Goal: Task Accomplishment & Management: Use online tool/utility

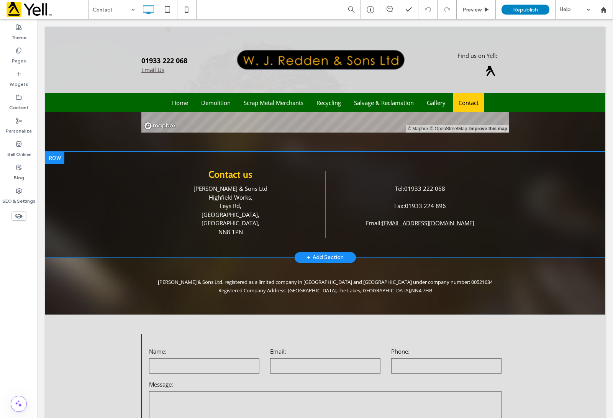
scroll to position [335, 0]
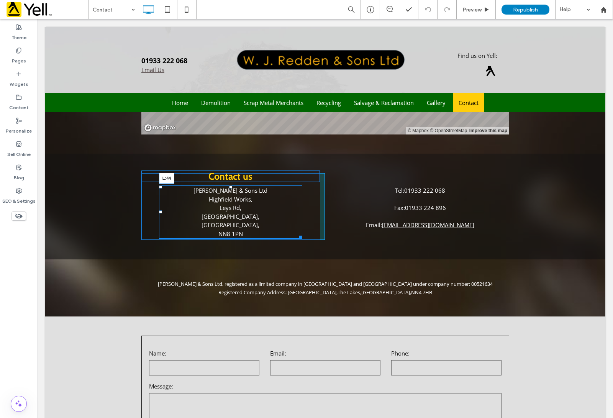
drag, startPoint x: 156, startPoint y: 211, endPoint x: 193, endPoint y: 230, distance: 41.8
click at [159, 211] on div at bounding box center [160, 211] width 3 height 3
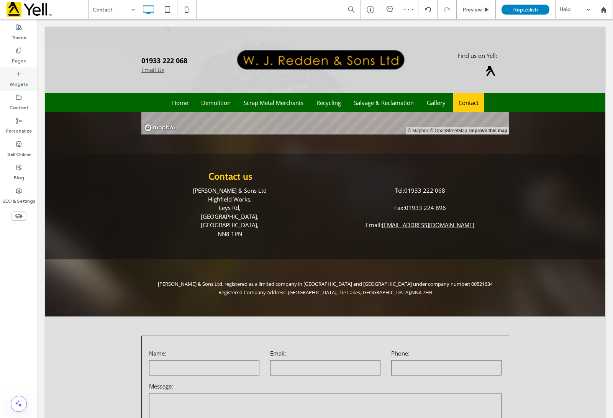
click at [21, 72] on icon at bounding box center [19, 74] width 6 height 6
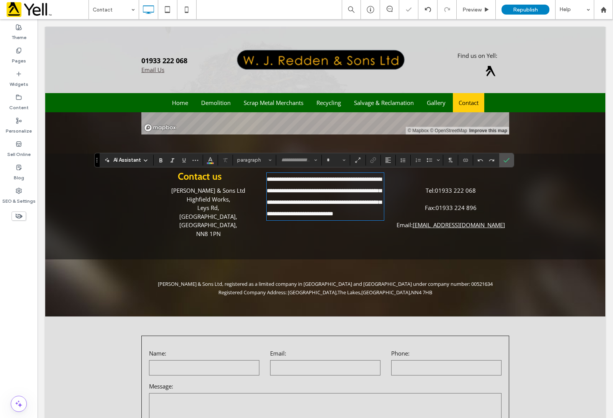
type input "*********"
type input "**"
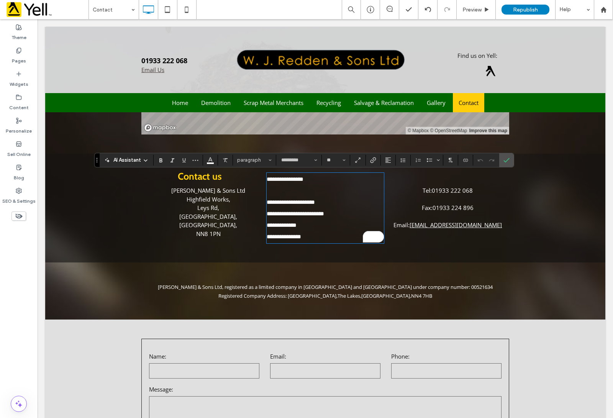
scroll to position [0, 0]
drag, startPoint x: 318, startPoint y: 180, endPoint x: 259, endPoint y: 173, distance: 59.5
click at [259, 173] on div "**********" at bounding box center [325, 208] width 368 height 70
click at [311, 267] on div "W.J Redden & Sons Ltd, registered as a limited company in England and Wales und…" at bounding box center [325, 290] width 560 height 57
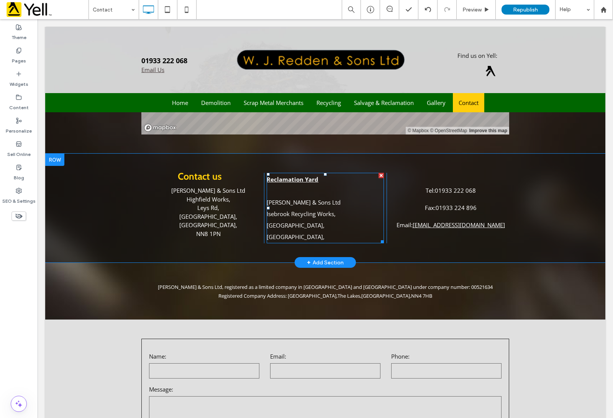
click at [321, 240] on p "Reclamation Yard W J Redden & Sons Ltd Isebrook Recycling Works, Finedon Road, …" at bounding box center [325, 208] width 117 height 69
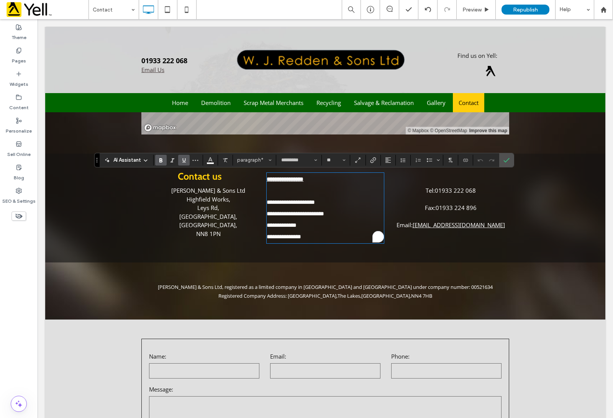
click at [313, 240] on p "**********" at bounding box center [325, 208] width 117 height 69
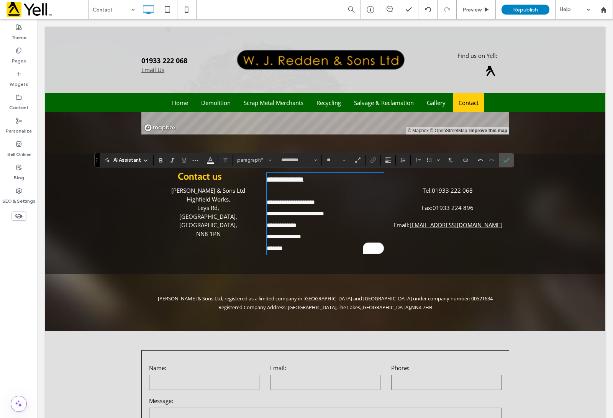
click at [190, 198] on font "Highfield Works," at bounding box center [209, 199] width 44 height 8
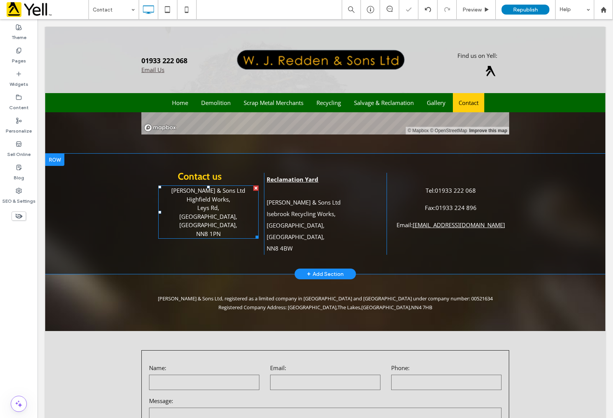
click at [190, 198] on font "Highfield Works," at bounding box center [209, 199] width 44 height 8
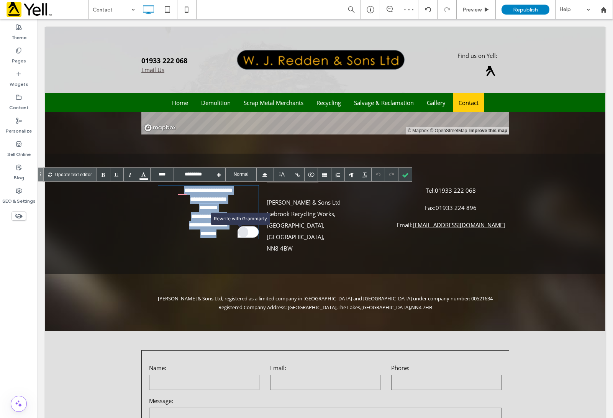
drag, startPoint x: 172, startPoint y: 189, endPoint x: 234, endPoint y: 232, distance: 76.0
click at [234, 232] on div "**********" at bounding box center [202, 214] width 123 height 82
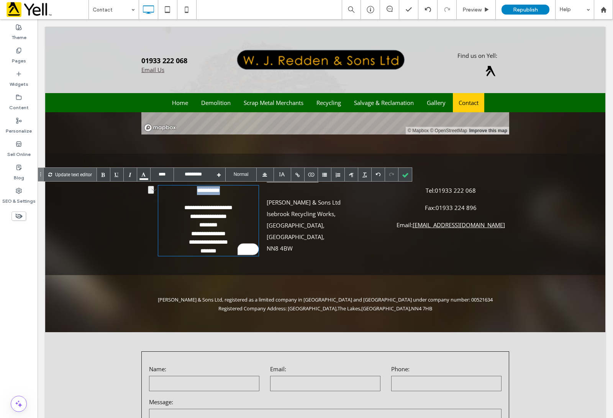
drag, startPoint x: 225, startPoint y: 189, endPoint x: 182, endPoint y: 189, distance: 42.9
click at [182, 189] on div "**********" at bounding box center [208, 220] width 100 height 70
click at [106, 174] on div at bounding box center [103, 174] width 13 height 13
click at [117, 173] on div at bounding box center [116, 174] width 13 height 13
click at [303, 239] on span "Wellingborough, NN8 4BW ﻿" at bounding box center [296, 242] width 58 height 19
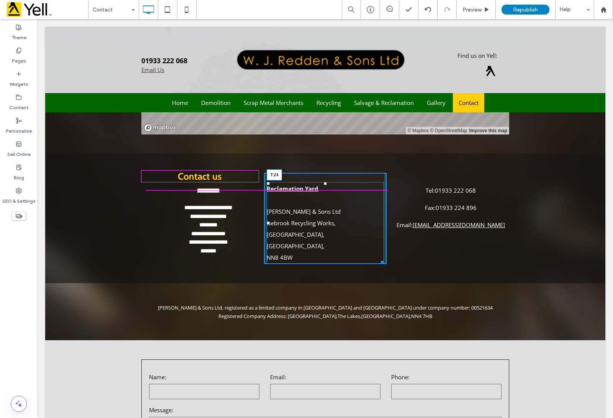
drag, startPoint x: 323, startPoint y: 175, endPoint x: 322, endPoint y: 185, distance: 9.6
click at [324, 185] on div at bounding box center [325, 183] width 3 height 3
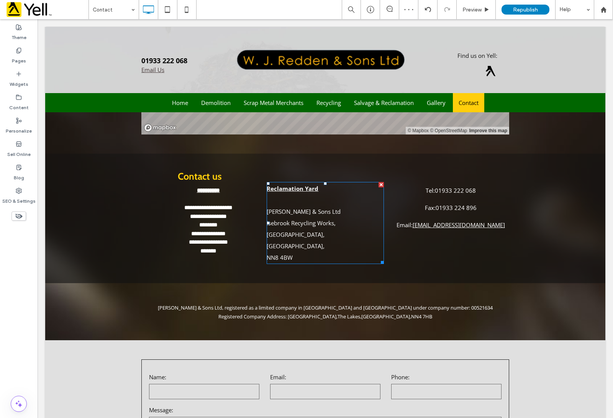
click at [323, 230] on p "Reclamation Yard W J Redden & Sons Ltd Isebrook Recycling Works, Finedon Road, …" at bounding box center [325, 223] width 117 height 80
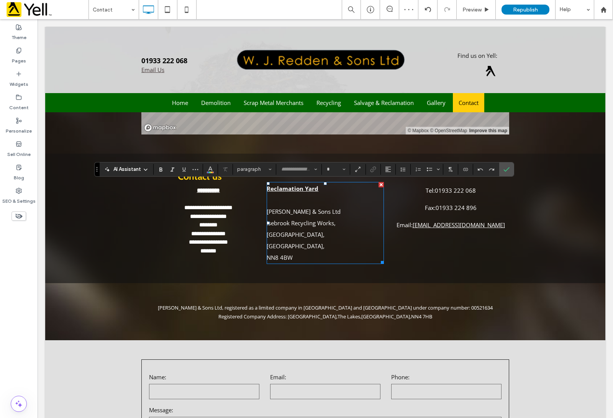
type input "*********"
type input "**"
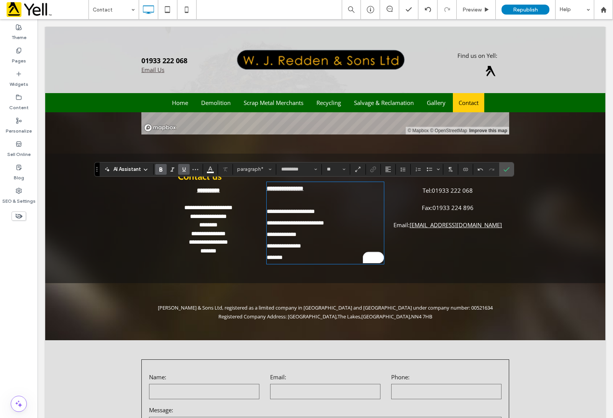
drag, startPoint x: 305, startPoint y: 255, endPoint x: 260, endPoint y: 183, distance: 84.8
click at [239, 185] on div "**********" at bounding box center [325, 218] width 368 height 91
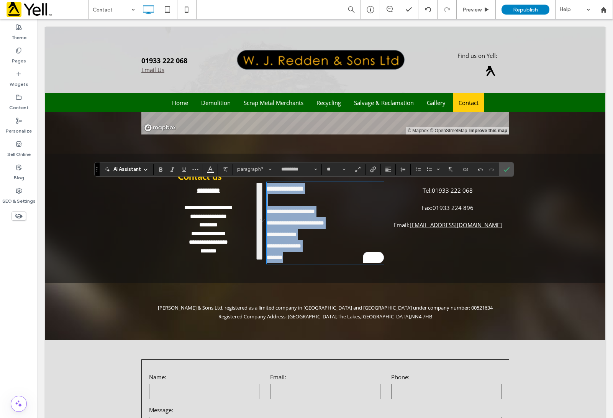
drag, startPoint x: 264, startPoint y: 188, endPoint x: 303, endPoint y: 257, distance: 79.8
click at [303, 257] on p "**********" at bounding box center [325, 223] width 117 height 80
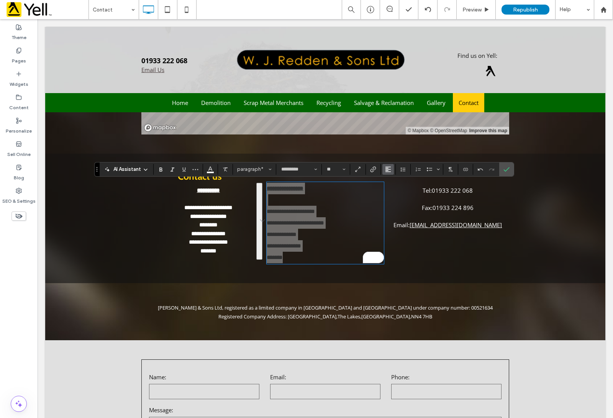
click at [389, 173] on span "Alignment" at bounding box center [388, 169] width 6 height 10
click at [399, 195] on div "ui.textEditor.alignment.center" at bounding box center [396, 193] width 10 height 6
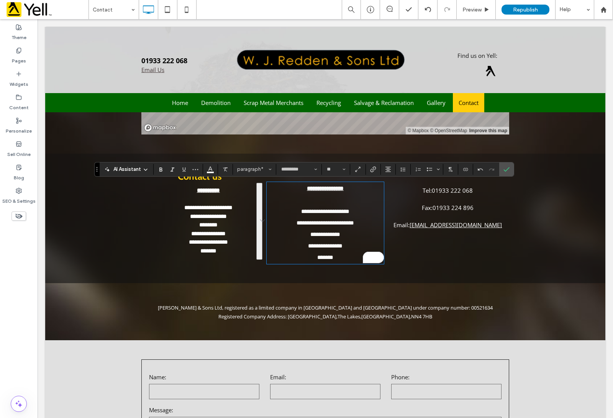
click at [498, 299] on div "W.J Redden & Sons Ltd, registered as a limited company in England and Wales und…" at bounding box center [325, 311] width 560 height 57
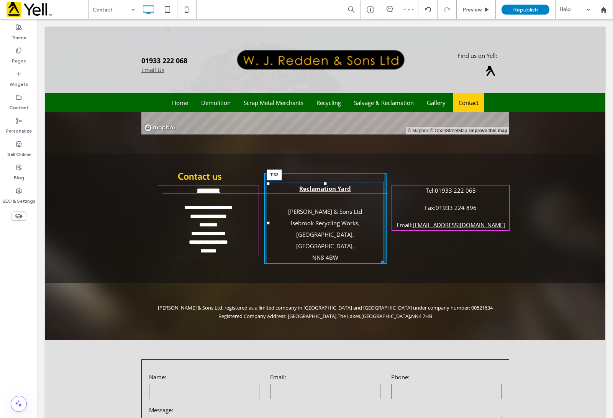
drag, startPoint x: 320, startPoint y: 184, endPoint x: 320, endPoint y: 188, distance: 4.2
click at [324, 185] on div at bounding box center [325, 183] width 3 height 3
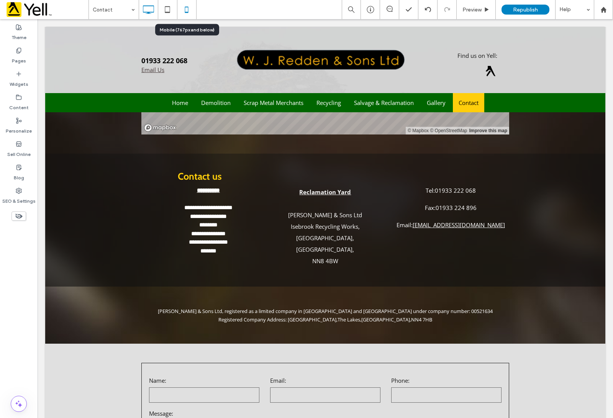
click at [186, 11] on icon at bounding box center [186, 9] width 15 height 15
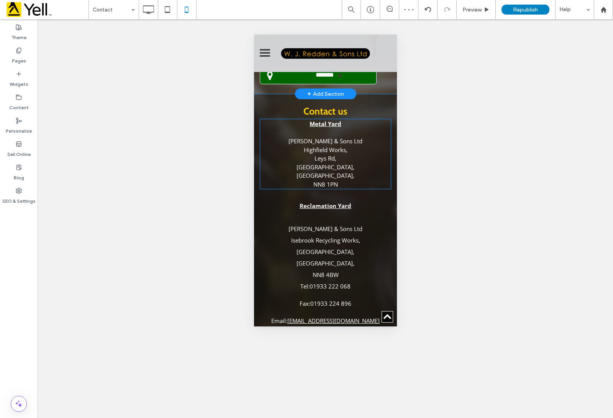
scroll to position [192, 0]
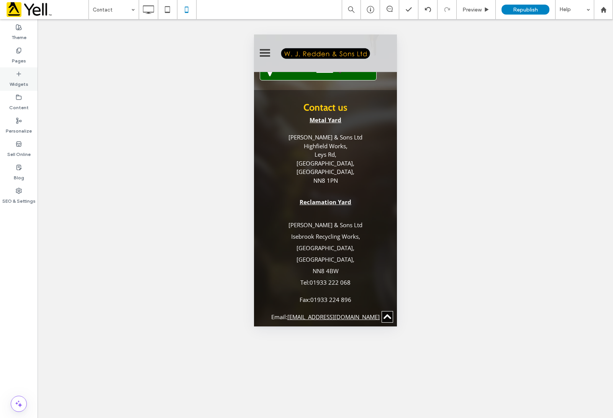
click at [20, 73] on icon at bounding box center [19, 74] width 6 height 6
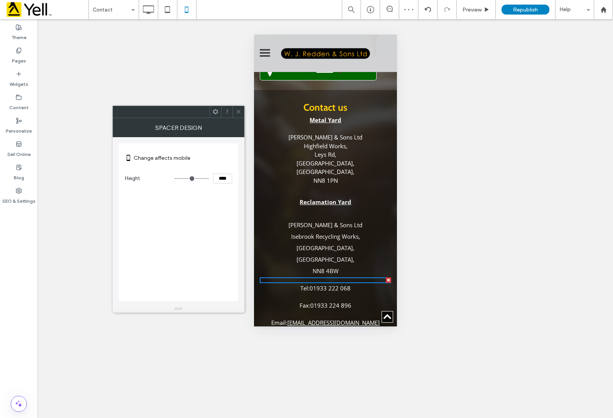
type input "**"
type input "****"
type input "**"
type input "****"
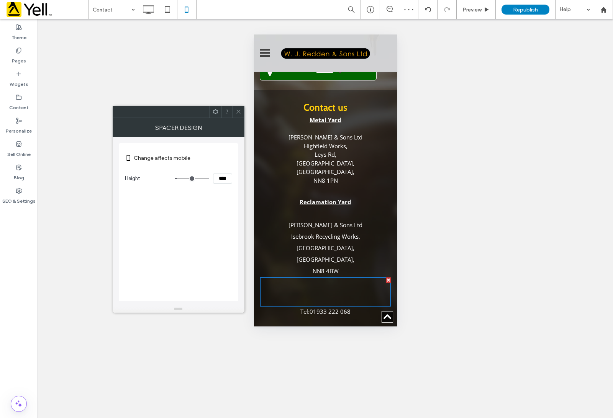
type input "***"
type input "*****"
type input "**"
type input "****"
type input "**"
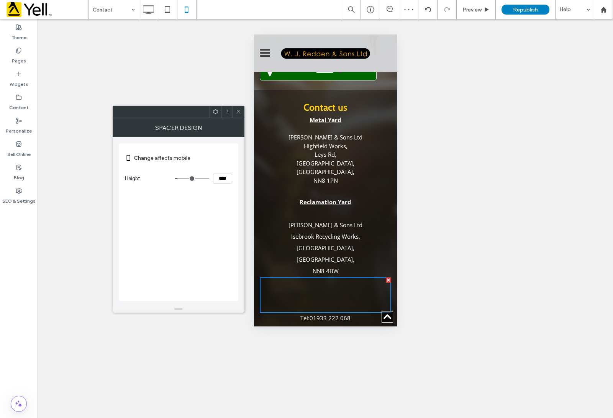
type input "****"
type input "**"
type input "****"
type input "**"
type input "****"
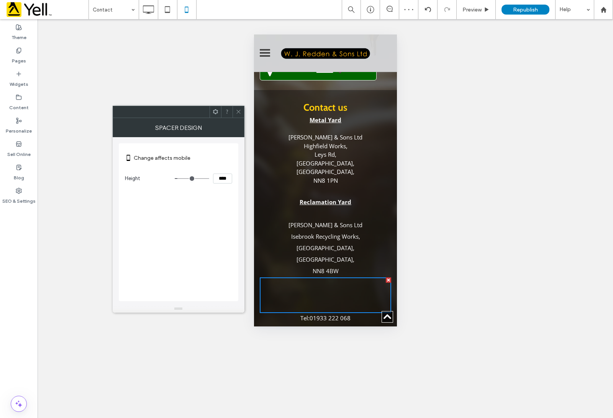
type input "**"
type input "****"
type input "**"
click at [178, 179] on input "range" at bounding box center [192, 178] width 34 height 1
click at [236, 110] on icon at bounding box center [239, 112] width 6 height 6
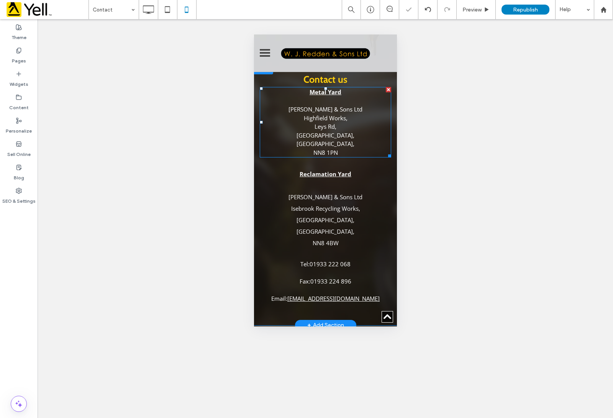
scroll to position [239, 0]
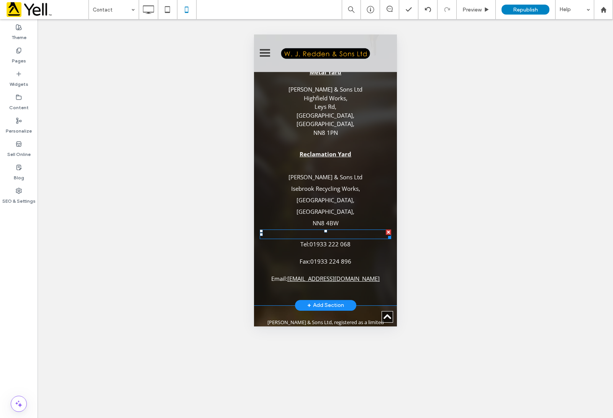
click at [339, 230] on div at bounding box center [324, 235] width 131 height 10
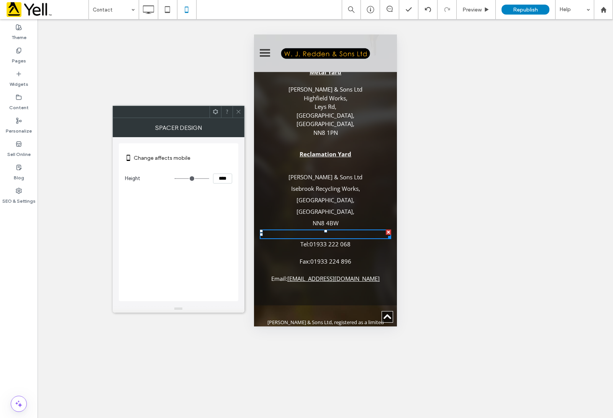
type input "**"
type input "****"
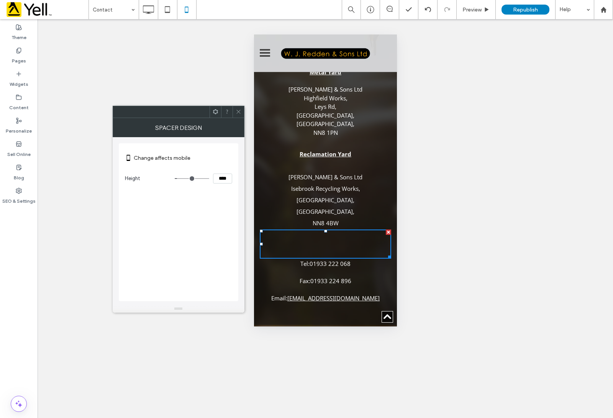
type input "**"
type input "****"
type input "**"
type input "****"
type input "**"
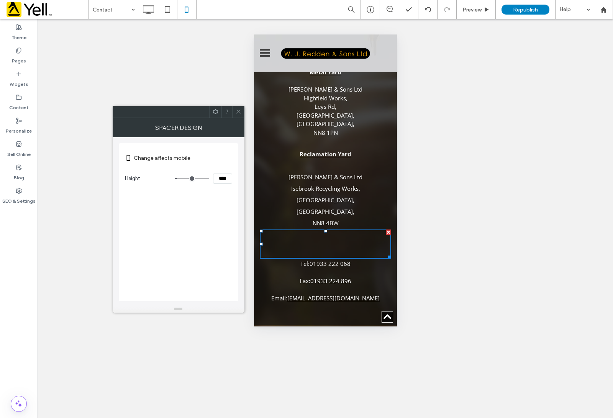
type input "****"
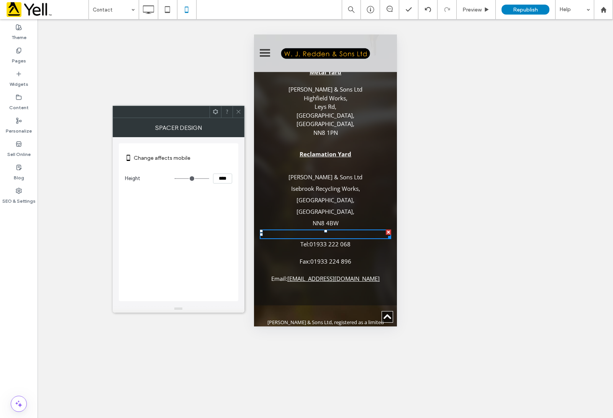
type input "**"
type input "****"
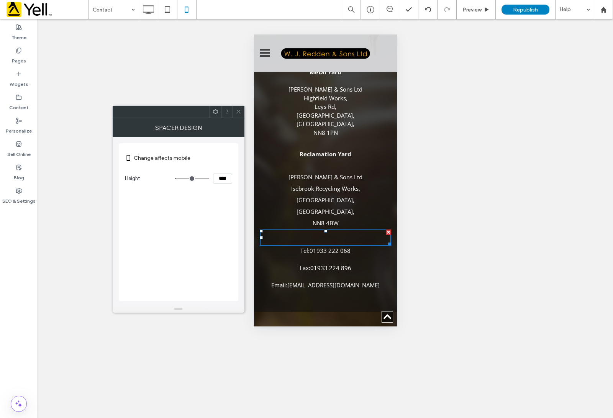
type input "**"
click at [179, 178] on input "range" at bounding box center [192, 178] width 34 height 1
click at [519, 161] on div "**********" at bounding box center [325, 218] width 575 height 399
click at [234, 112] on div at bounding box center [238, 111] width 11 height 11
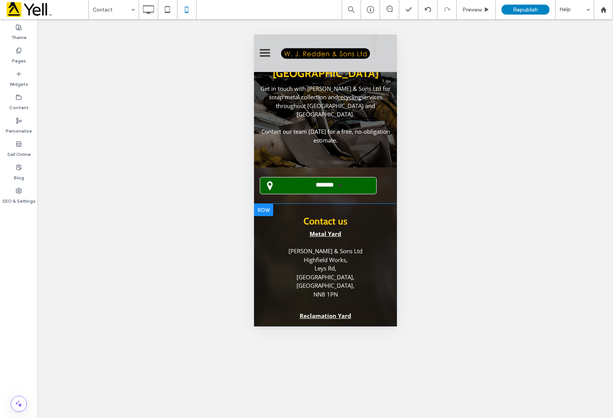
scroll to position [48, 0]
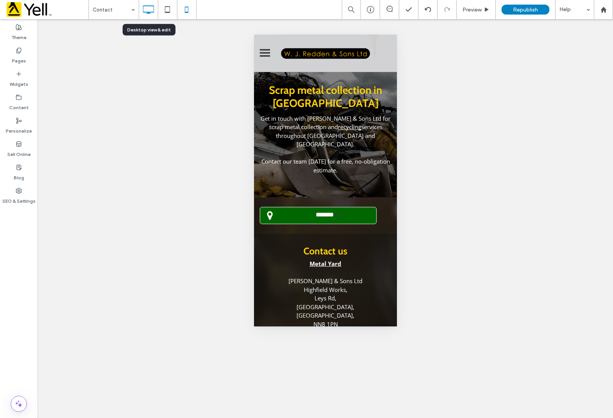
click at [145, 4] on icon at bounding box center [148, 9] width 15 height 15
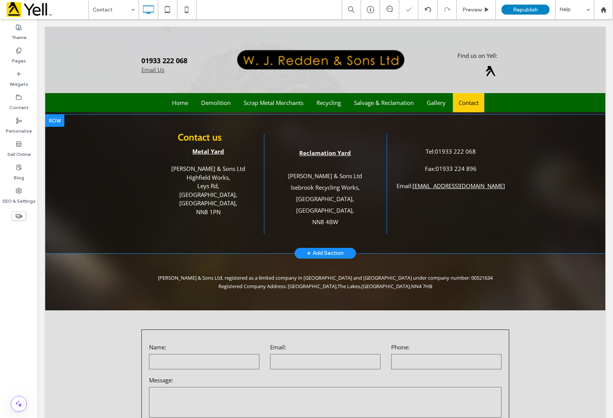
scroll to position [287, 0]
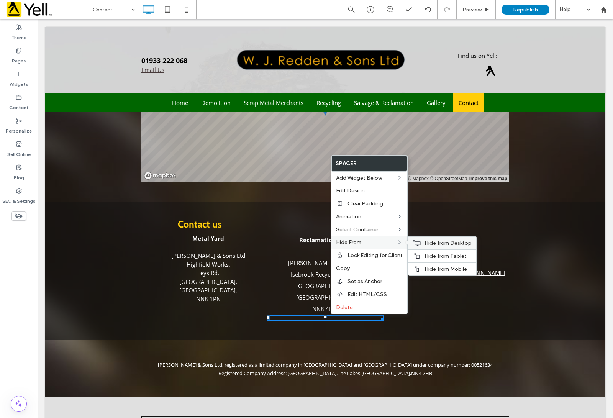
click at [459, 244] on span "Hide from Desktop" at bounding box center [448, 243] width 47 height 7
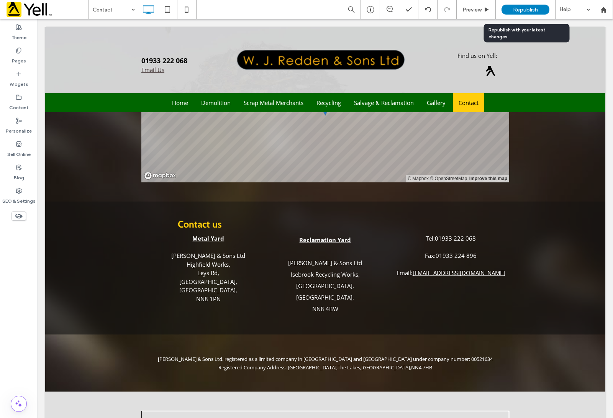
click at [528, 7] on span "Republish" at bounding box center [525, 10] width 25 height 7
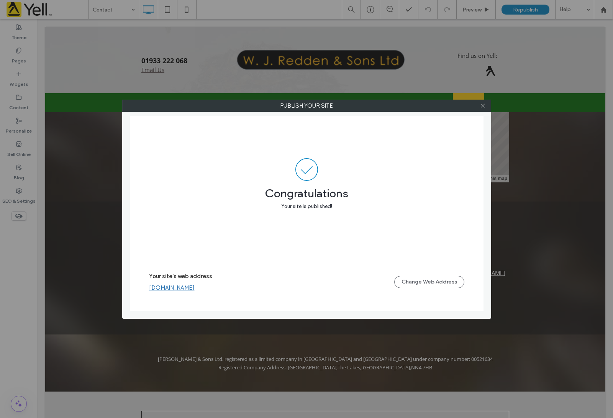
click at [195, 290] on link "[DOMAIN_NAME]" at bounding box center [172, 287] width 46 height 7
click at [483, 103] on icon at bounding box center [483, 106] width 6 height 6
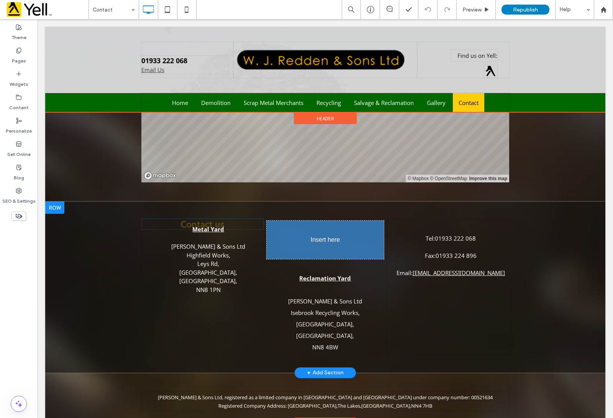
drag, startPoint x: 209, startPoint y: 223, endPoint x: 311, endPoint y: 226, distance: 102.0
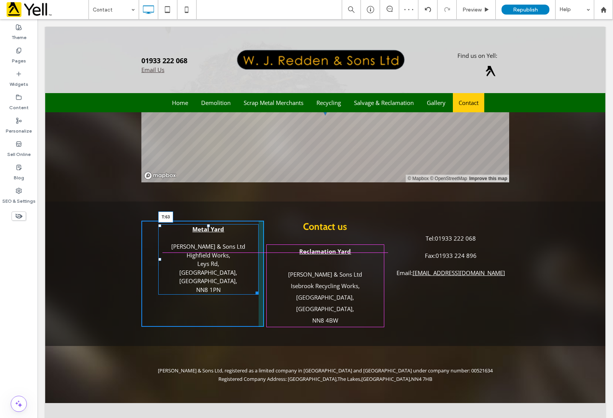
drag, startPoint x: 204, startPoint y: 225, endPoint x: 206, endPoint y: 248, distance: 22.7
click at [206, 248] on div "Metal Yard W.J Redden & Sons Ltd Highfield Works, Leys Rd, Wellingborough, Nort…" at bounding box center [208, 259] width 100 height 70
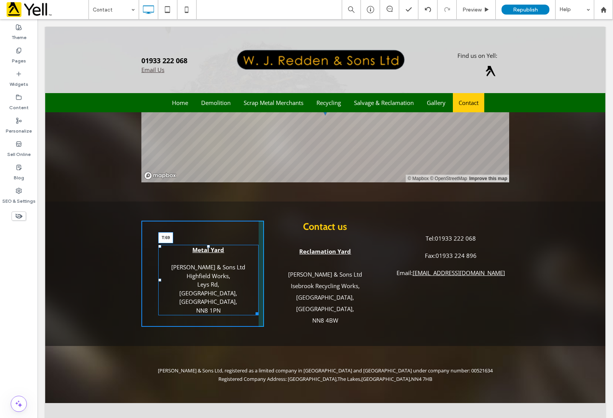
drag, startPoint x: 205, startPoint y: 246, endPoint x: 326, endPoint y: 267, distance: 122.3
click at [207, 248] on div "To enrich screen reader interactions, please activate Accessibility in Grammarl…" at bounding box center [208, 246] width 3 height 3
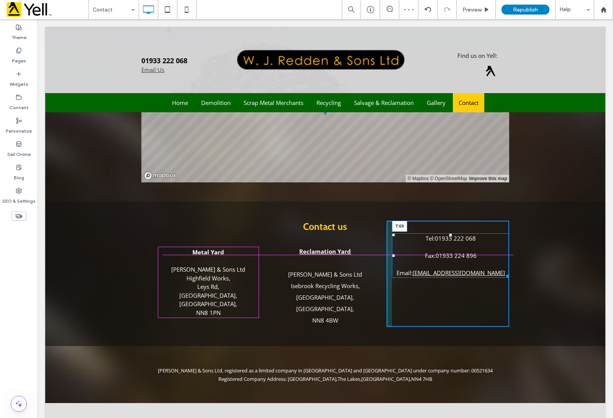
drag, startPoint x: 448, startPoint y: 236, endPoint x: 449, endPoint y: 248, distance: 12.4
click at [449, 248] on div "Tel: 01933 222 068 Fax: 01933 224 896 Email: wjredden@wjreddenandsons.co.uk T:69" at bounding box center [450, 255] width 117 height 44
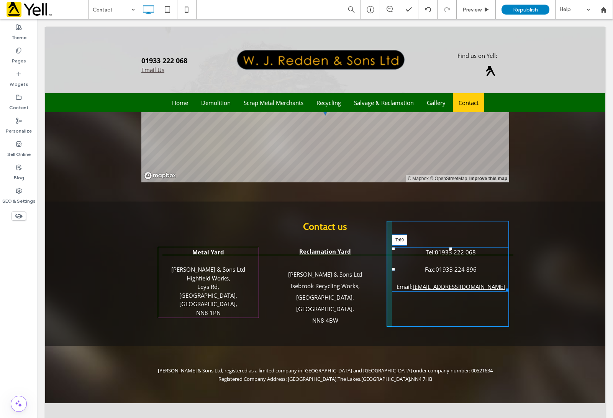
click at [448, 251] on div "Tel: 01933 222 068 Fax: 01933 224 896 Email: wjredden@wjreddenandsons.co.uk T:69" at bounding box center [450, 269] width 117 height 44
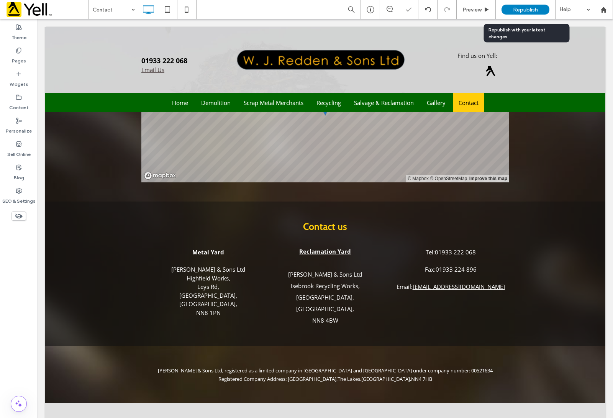
drag, startPoint x: 516, startPoint y: 6, endPoint x: 521, endPoint y: 24, distance: 19.2
click at [516, 7] on span "Republish" at bounding box center [525, 10] width 25 height 7
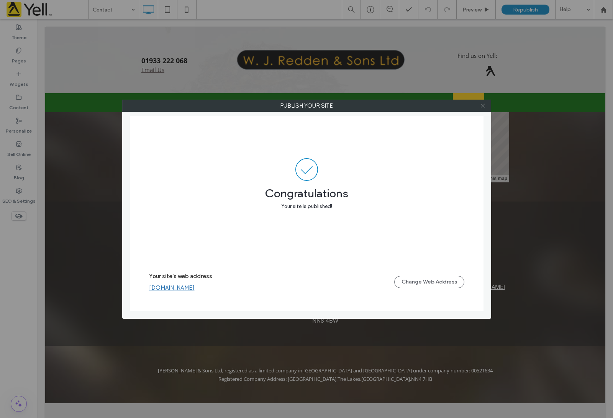
click at [482, 108] on icon at bounding box center [483, 106] width 6 height 6
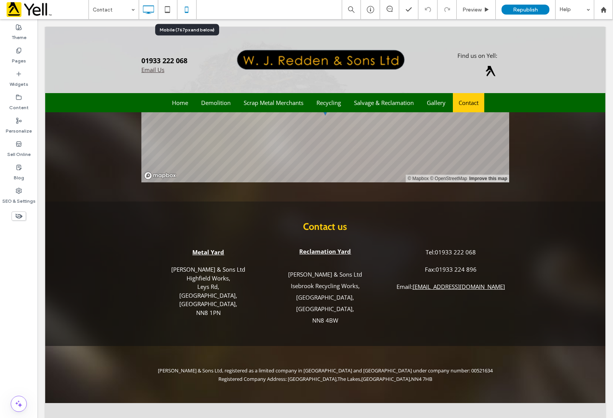
click at [183, 14] on icon at bounding box center [186, 9] width 15 height 15
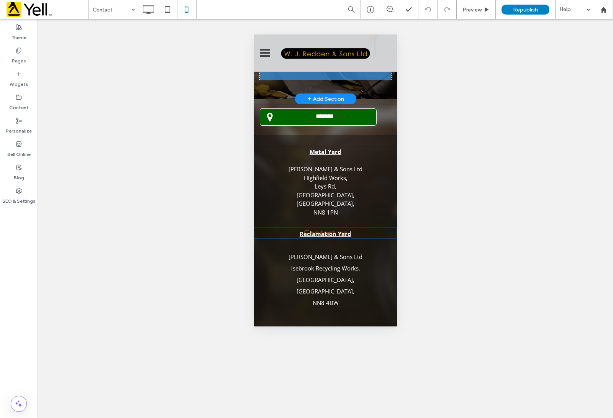
scroll to position [144, 0]
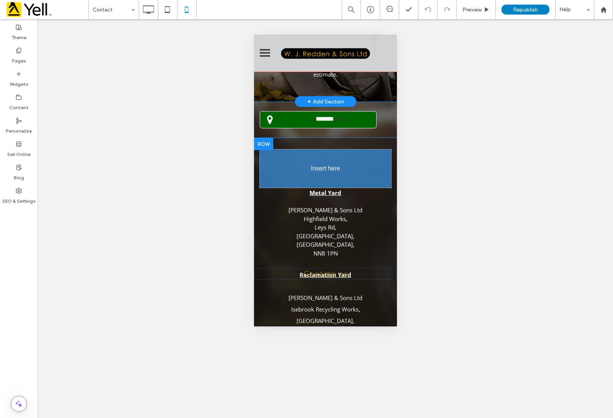
drag, startPoint x: 321, startPoint y: 233, endPoint x: 313, endPoint y: 175, distance: 58.4
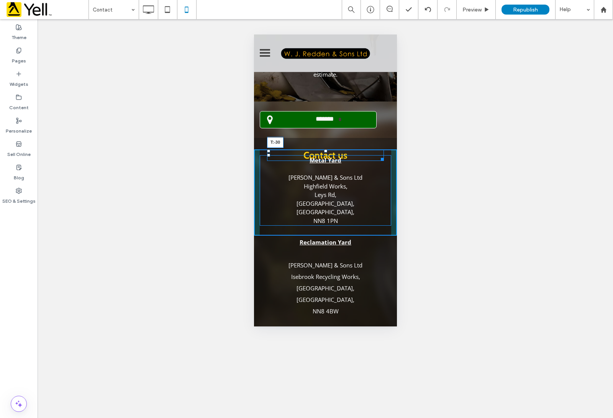
drag, startPoint x: 318, startPoint y: 150, endPoint x: 319, endPoint y: 133, distance: 16.9
click at [319, 133] on div "******* Click To Paste Row Scrap metal collection in Wellingborough Get in touc…" at bounding box center [325, 197] width 143 height 539
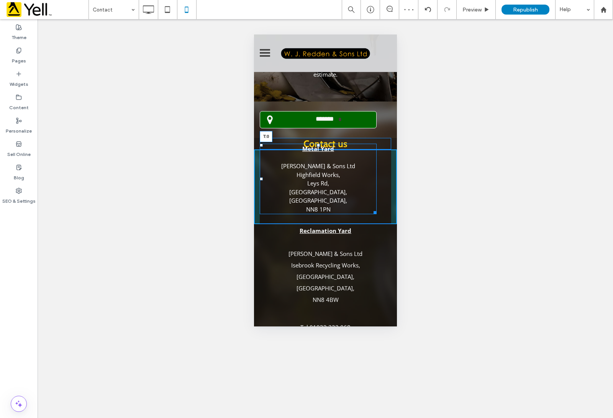
drag, startPoint x: 318, startPoint y: 144, endPoint x: 574, endPoint y: 185, distance: 259.6
click at [318, 147] on div "To enrich screen reader interactions, please activate Accessibility in Grammarl…" at bounding box center [317, 145] width 3 height 3
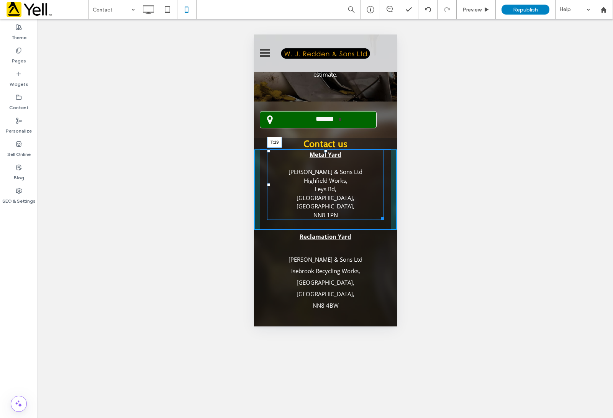
drag, startPoint x: 319, startPoint y: 152, endPoint x: 323, endPoint y: 159, distance: 8.2
click at [323, 159] on div "Metal Yard W.J Redden & Sons Ltd Highfield Works, Leys Rd, Wellingborough, Nort…" at bounding box center [325, 184] width 117 height 70
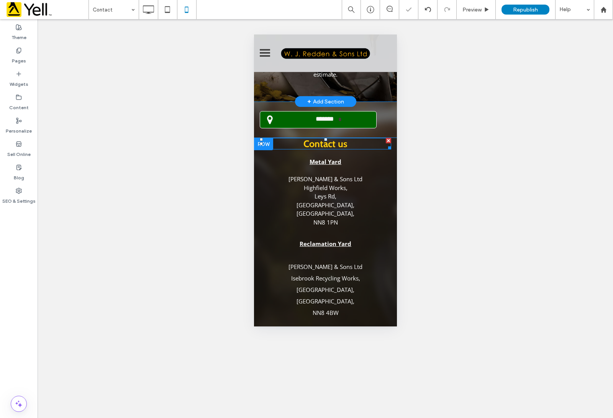
drag, startPoint x: 320, startPoint y: 139, endPoint x: 574, endPoint y: 174, distance: 256.5
click at [321, 143] on h2 "Contact us" at bounding box center [324, 143] width 131 height 11
type input "****"
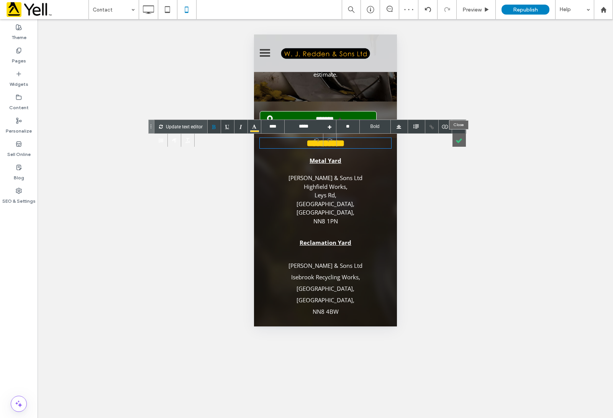
click at [458, 143] on div at bounding box center [458, 139] width 13 height 13
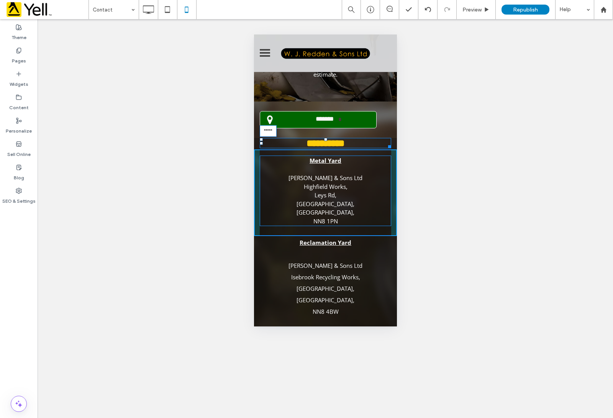
drag, startPoint x: 318, startPoint y: 139, endPoint x: 321, endPoint y: 143, distance: 4.7
click at [321, 143] on h2 "**********" at bounding box center [324, 143] width 131 height 10
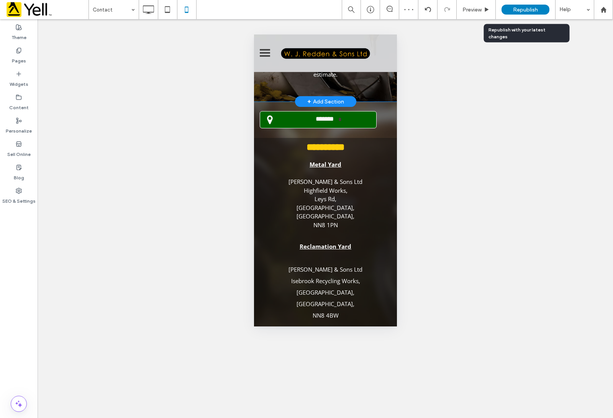
click at [514, 11] on span "Republish" at bounding box center [525, 10] width 25 height 7
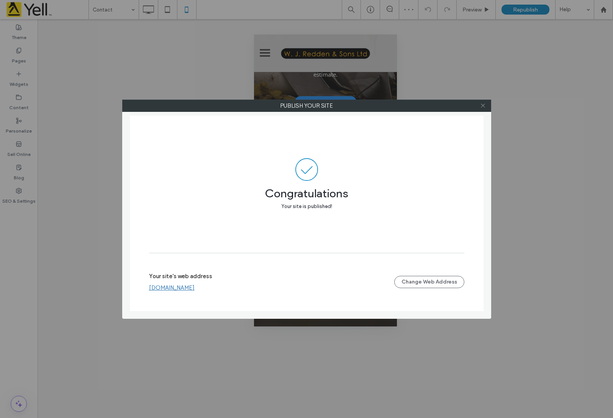
click at [485, 104] on icon at bounding box center [483, 106] width 6 height 6
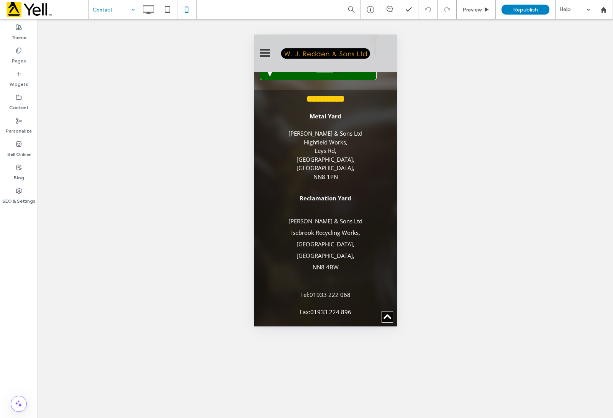
scroll to position [192, 0]
click at [152, 7] on icon at bounding box center [148, 9] width 15 height 15
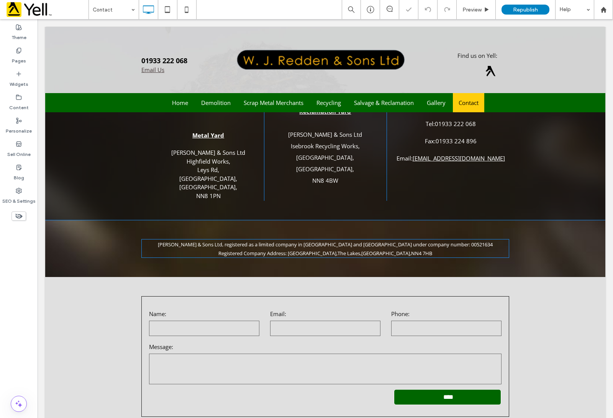
scroll to position [316, 0]
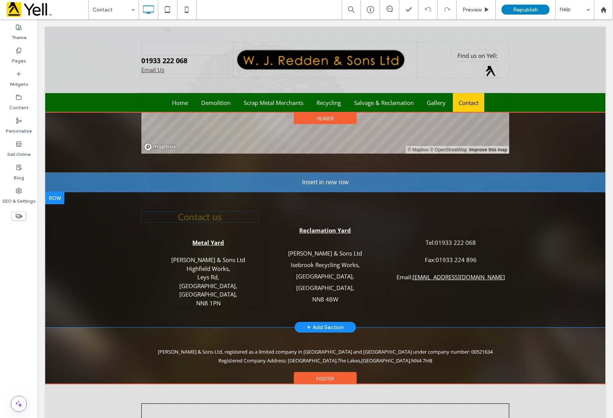
drag, startPoint x: 201, startPoint y: 199, endPoint x: 311, endPoint y: 185, distance: 110.5
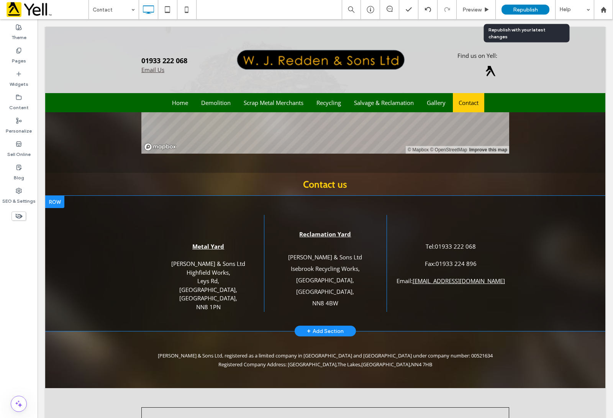
click at [521, 5] on div "Republish" at bounding box center [526, 10] width 48 height 10
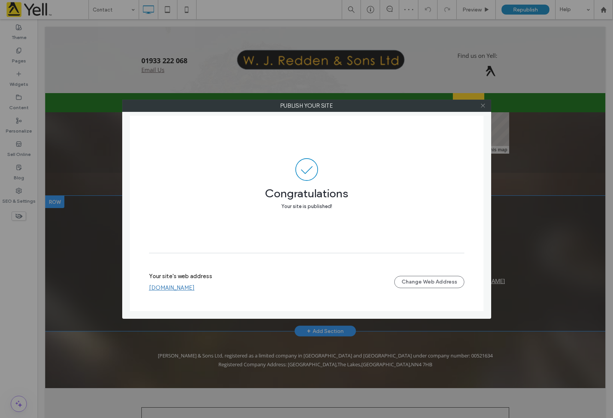
click at [481, 104] on use at bounding box center [483, 106] width 4 height 4
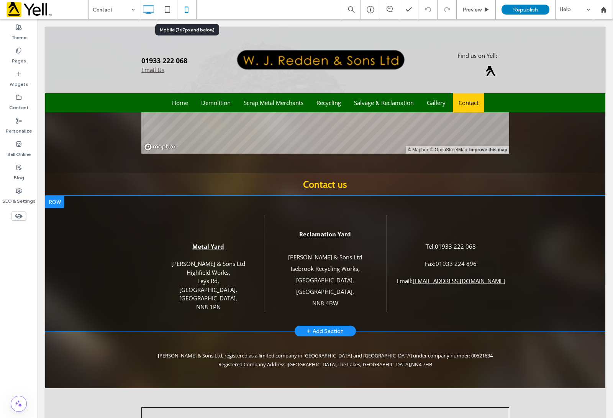
click at [184, 11] on icon at bounding box center [186, 9] width 15 height 15
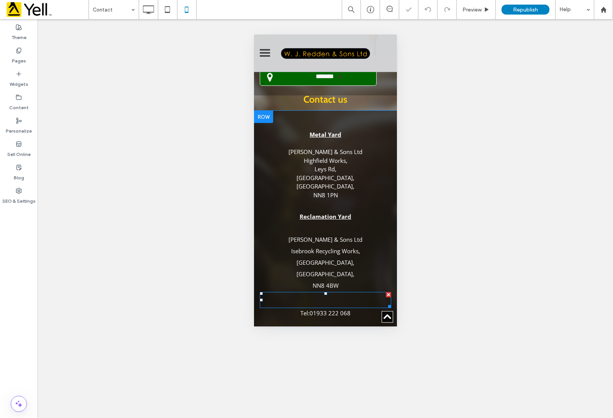
scroll to position [144, 0]
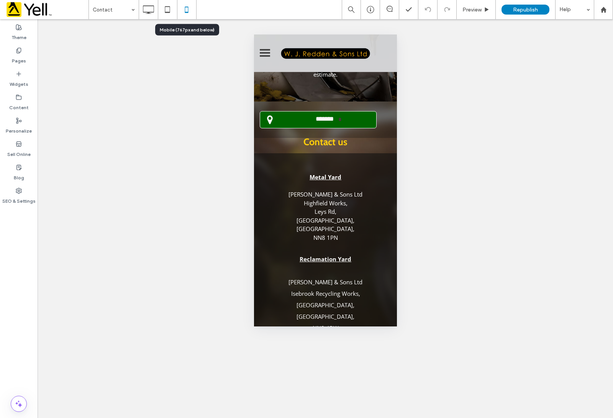
click at [188, 10] on use at bounding box center [186, 10] width 3 height 6
click at [171, 14] on icon at bounding box center [167, 9] width 15 height 15
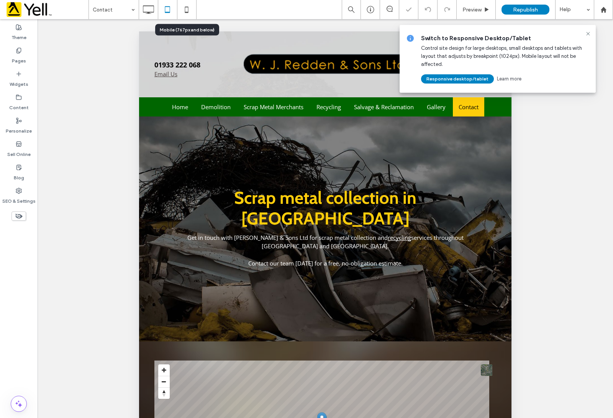
scroll to position [0, 0]
click at [156, 12] on div at bounding box center [148, 9] width 19 height 15
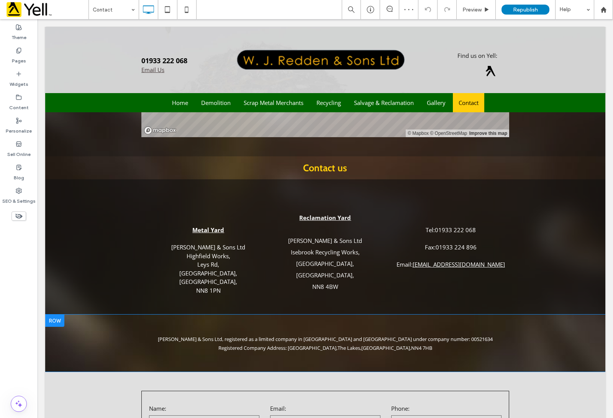
scroll to position [335, 0]
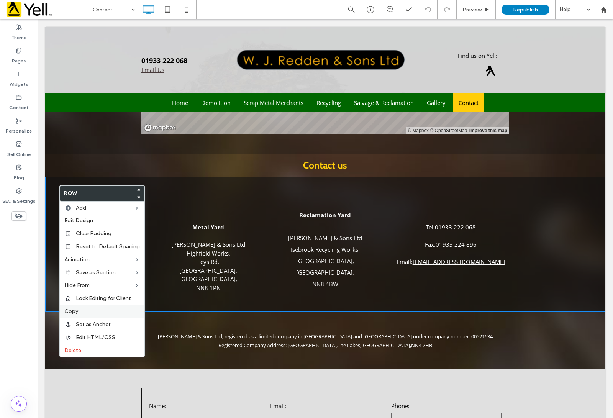
click at [80, 313] on label "Copy" at bounding box center [101, 311] width 75 height 7
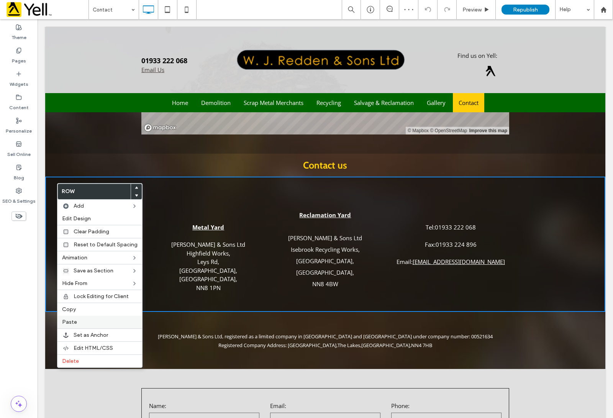
click at [84, 323] on label "Paste" at bounding box center [99, 322] width 75 height 7
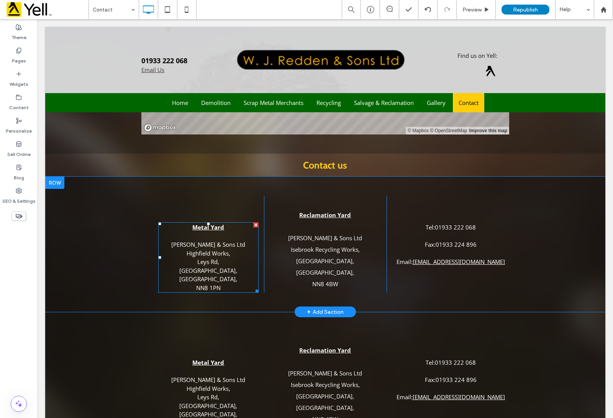
click at [253, 223] on div "To enrich screen reader interactions, please activate Accessibility in Grammarl…" at bounding box center [255, 224] width 5 height 5
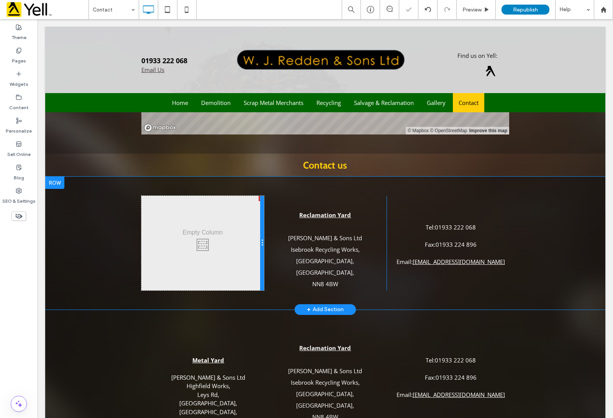
click at [260, 198] on div at bounding box center [262, 243] width 4 height 95
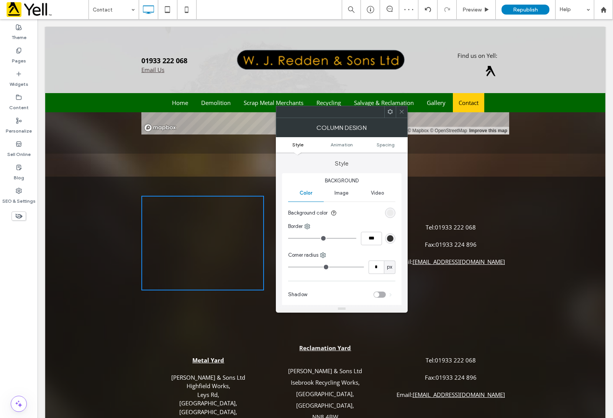
click at [405, 113] on div at bounding box center [401, 111] width 11 height 11
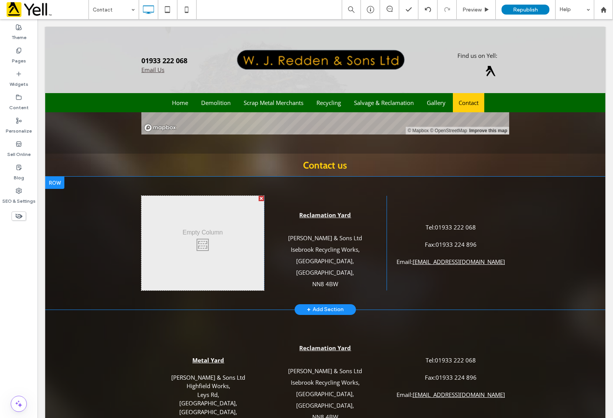
click at [259, 198] on div at bounding box center [261, 198] width 5 height 5
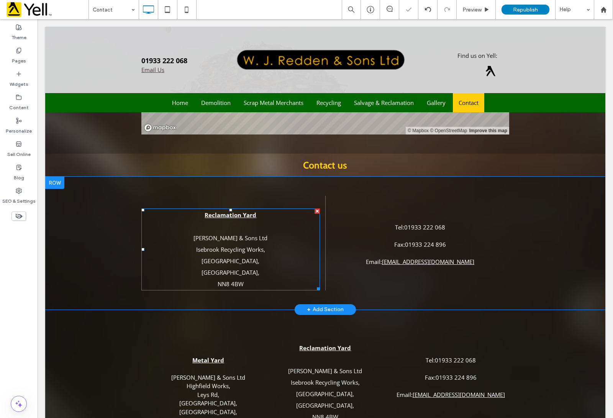
click at [315, 211] on div at bounding box center [317, 210] width 5 height 5
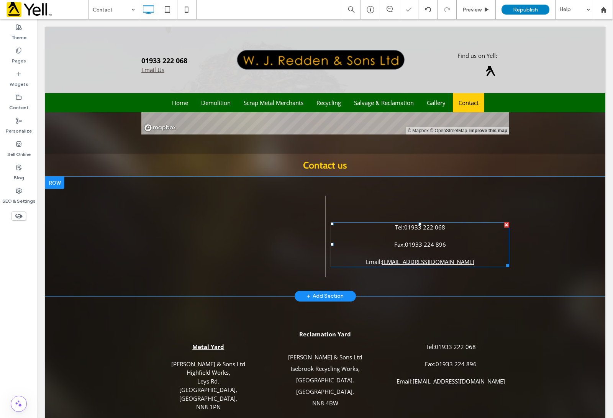
click at [504, 223] on div at bounding box center [506, 224] width 5 height 5
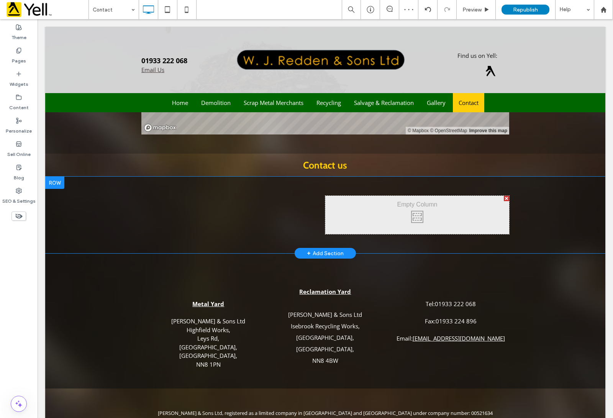
click at [504, 200] on div at bounding box center [506, 198] width 5 height 5
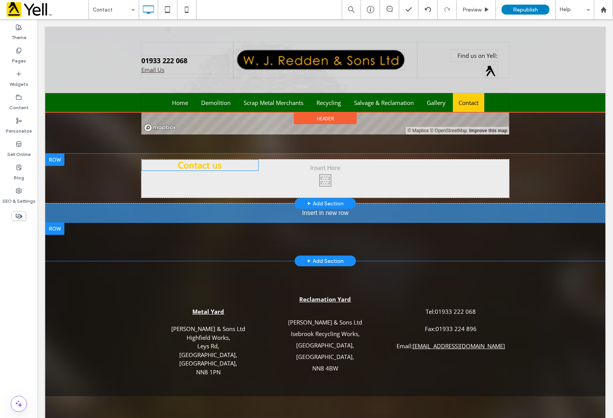
drag, startPoint x: 328, startPoint y: 164, endPoint x: 331, endPoint y: 217, distance: 53.8
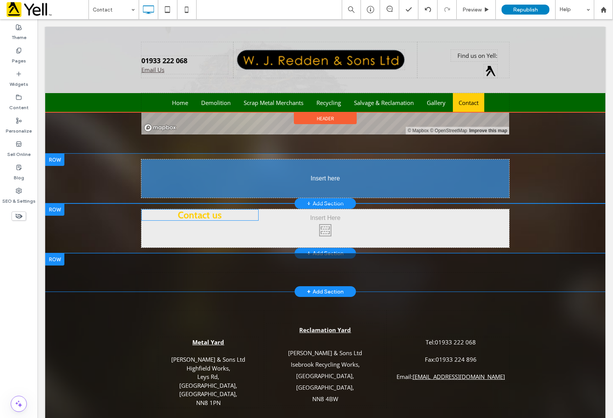
drag, startPoint x: 317, startPoint y: 211, endPoint x: 389, endPoint y: 198, distance: 72.6
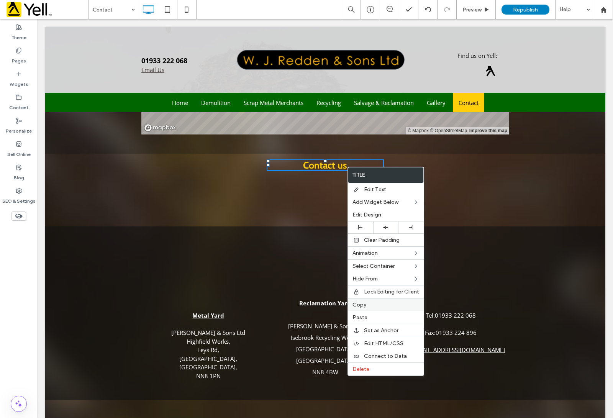
click at [373, 308] on label "Copy" at bounding box center [385, 305] width 67 height 7
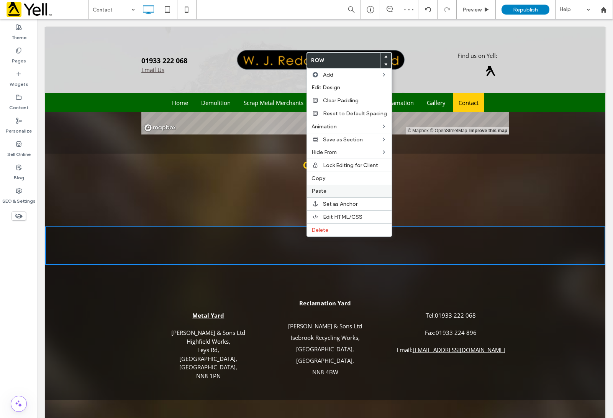
click at [326, 194] on label "Paste" at bounding box center [348, 191] width 75 height 7
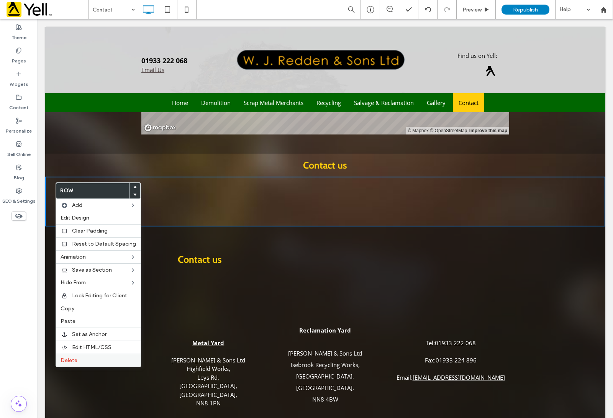
click at [82, 362] on label "Delete" at bounding box center [98, 360] width 75 height 7
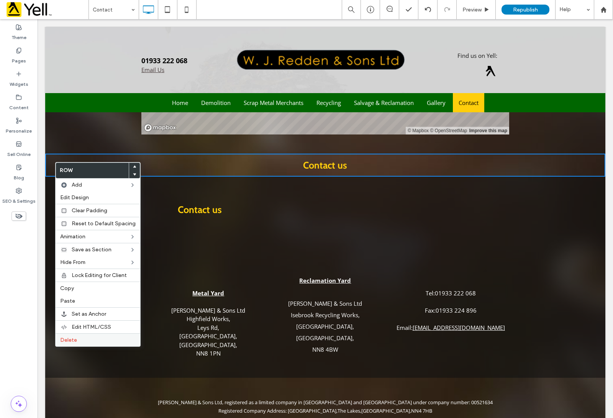
click at [87, 343] on label "Delete" at bounding box center [97, 340] width 75 height 7
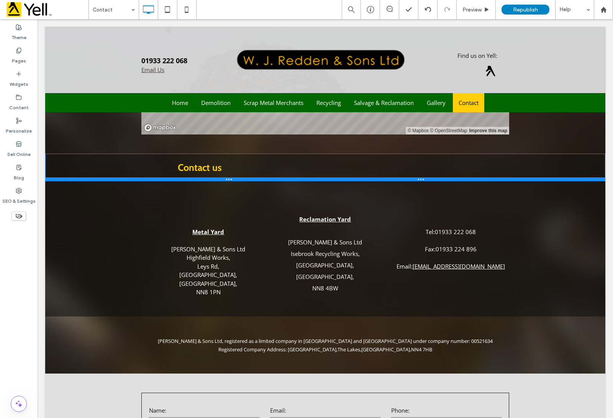
drag, startPoint x: 389, startPoint y: 217, endPoint x: 390, endPoint y: 164, distance: 53.3
click at [390, 164] on div "Contact us Click To Paste Click To Paste Row + Add Section" at bounding box center [325, 168] width 560 height 28
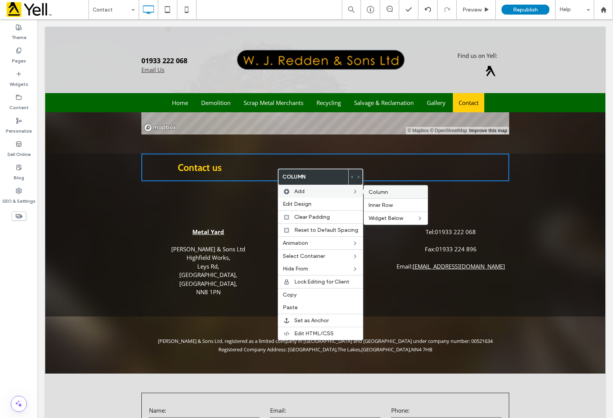
click at [389, 193] on label "Column" at bounding box center [396, 192] width 54 height 7
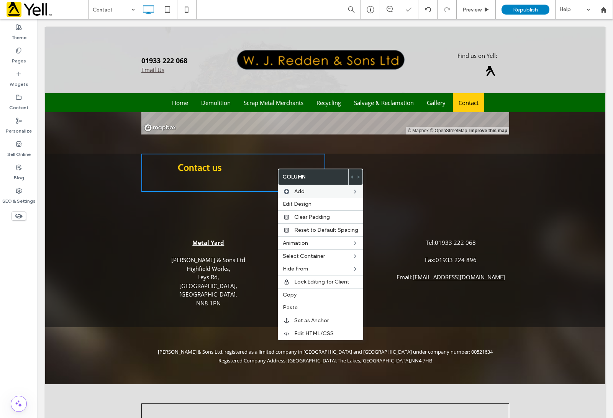
click at [413, 166] on div "Click To Paste Click To Paste" at bounding box center [417, 173] width 184 height 38
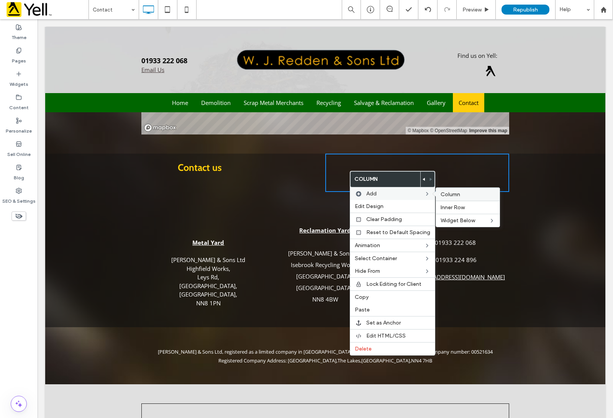
click at [453, 196] on span "Column" at bounding box center [451, 194] width 20 height 7
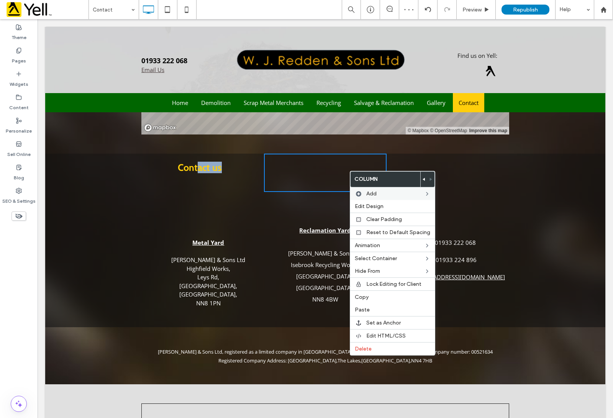
drag, startPoint x: 195, startPoint y: 167, endPoint x: 221, endPoint y: 170, distance: 26.9
click at [222, 170] on h2 "Contact us" at bounding box center [199, 167] width 117 height 11
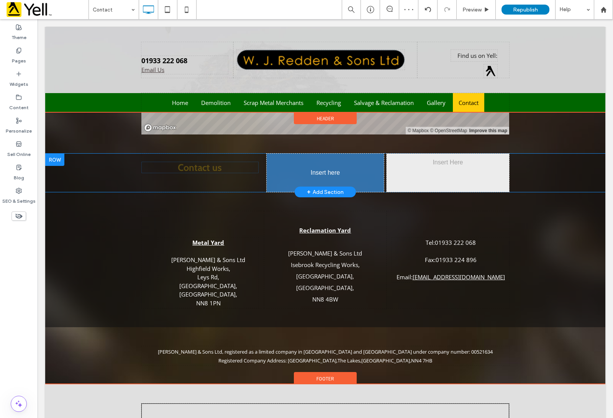
drag, startPoint x: 200, startPoint y: 166, endPoint x: 328, endPoint y: 167, distance: 128.7
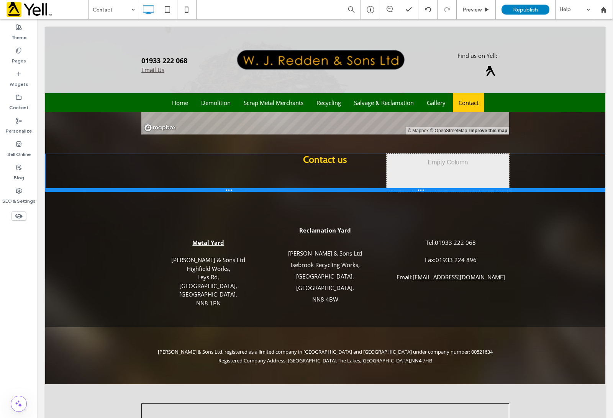
drag, startPoint x: 362, startPoint y: 190, endPoint x: 367, endPoint y: 159, distance: 31.1
click at [367, 159] on div "Click To Paste Click To Paste Click To Paste Click To Paste Contact us Click To…" at bounding box center [325, 173] width 560 height 38
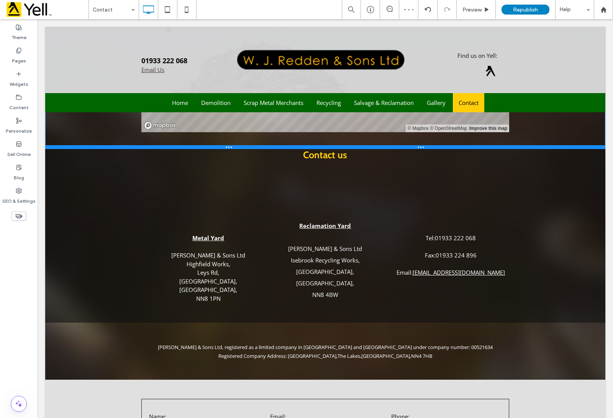
drag, startPoint x: 398, startPoint y: 152, endPoint x: 398, endPoint y: 146, distance: 5.7
click at [398, 146] on div at bounding box center [325, 147] width 560 height 4
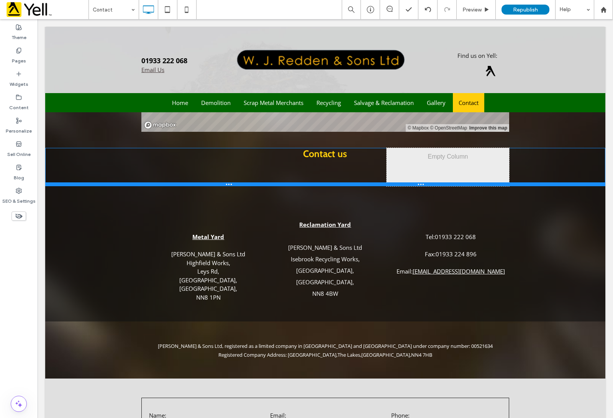
drag, startPoint x: 280, startPoint y: 184, endPoint x: 284, endPoint y: 168, distance: 16.4
click at [284, 168] on div "Click To Paste Click To Paste Click To Paste Click To Paste Contact us Click To…" at bounding box center [325, 167] width 560 height 38
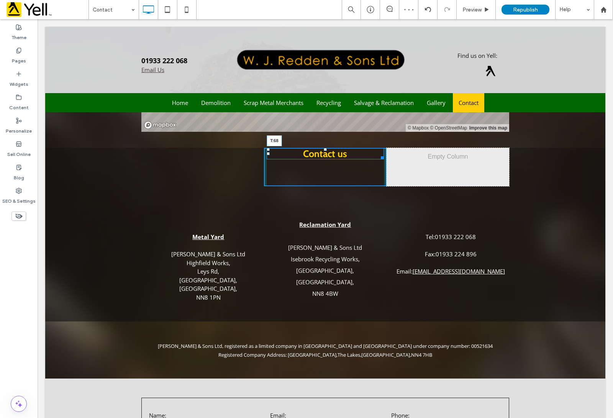
drag, startPoint x: 321, startPoint y: 149, endPoint x: 322, endPoint y: 175, distance: 26.1
click at [324, 151] on div at bounding box center [325, 149] width 3 height 3
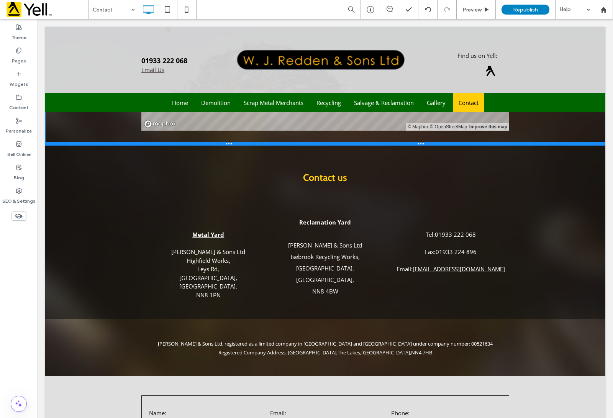
drag, startPoint x: 285, startPoint y: 148, endPoint x: 319, endPoint y: 182, distance: 48.8
click at [286, 146] on div at bounding box center [325, 144] width 560 height 4
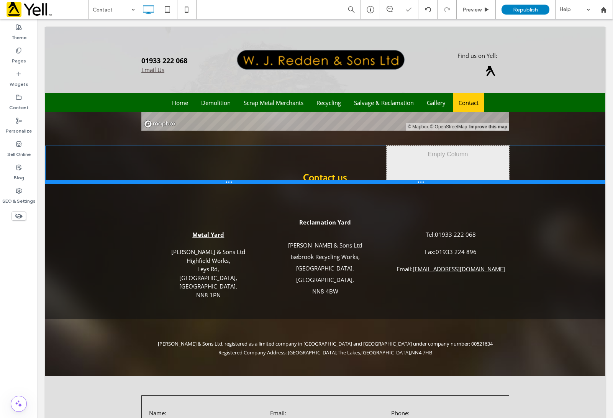
drag, startPoint x: 274, startPoint y: 182, endPoint x: 315, endPoint y: 190, distance: 41.1
click at [277, 171] on div "Click To Paste Click To Paste Click To Paste Click To Paste Contact us Click To…" at bounding box center [325, 165] width 560 height 38
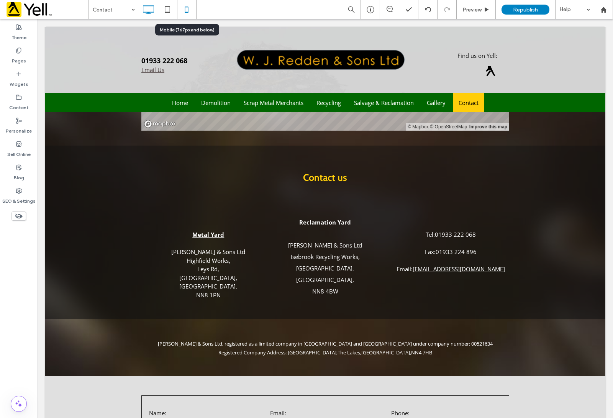
click at [179, 4] on icon at bounding box center [186, 9] width 15 height 15
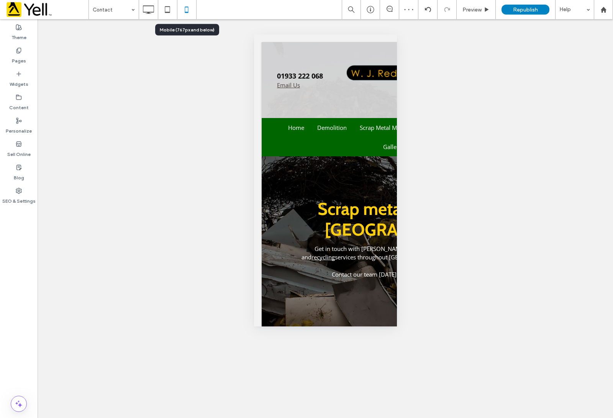
click at [190, 5] on icon at bounding box center [186, 9] width 15 height 15
click at [148, 6] on use at bounding box center [148, 9] width 11 height 8
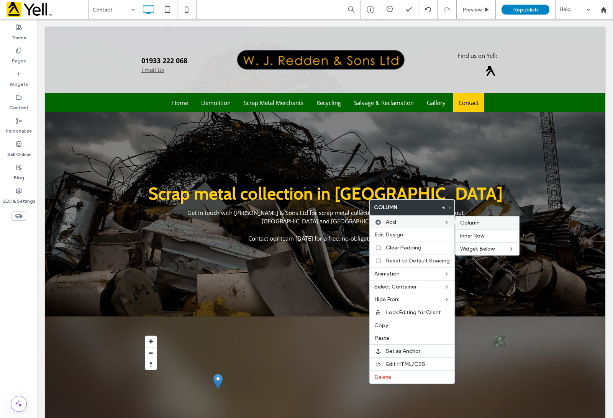
click at [492, 221] on label "Column" at bounding box center [487, 223] width 54 height 7
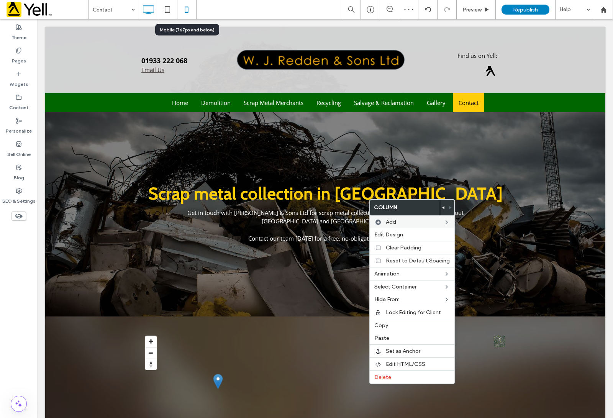
click at [185, 5] on icon at bounding box center [186, 9] width 15 height 15
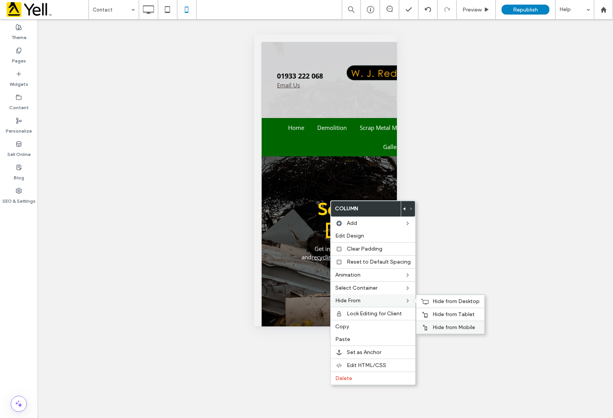
click at [459, 328] on span "Hide from Mobile" at bounding box center [454, 327] width 43 height 7
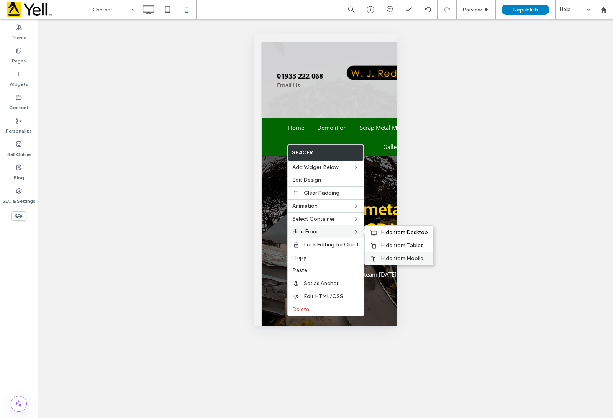
click at [399, 259] on span "Hide from Mobile" at bounding box center [402, 258] width 43 height 7
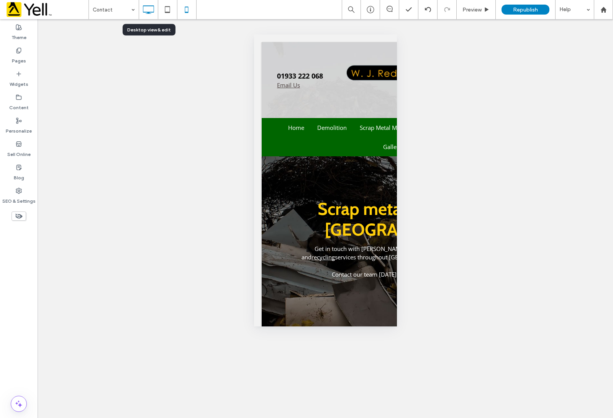
click at [152, 8] on icon at bounding box center [148, 9] width 15 height 15
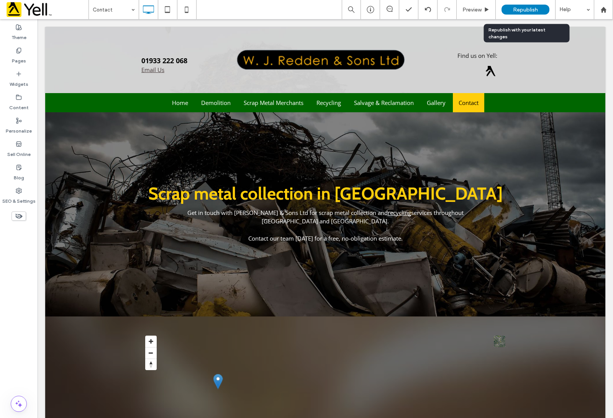
click at [534, 10] on span "Republish" at bounding box center [525, 10] width 25 height 7
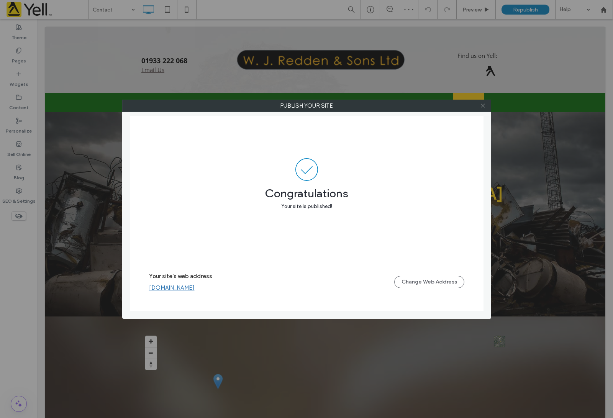
click at [481, 106] on icon at bounding box center [483, 106] width 6 height 6
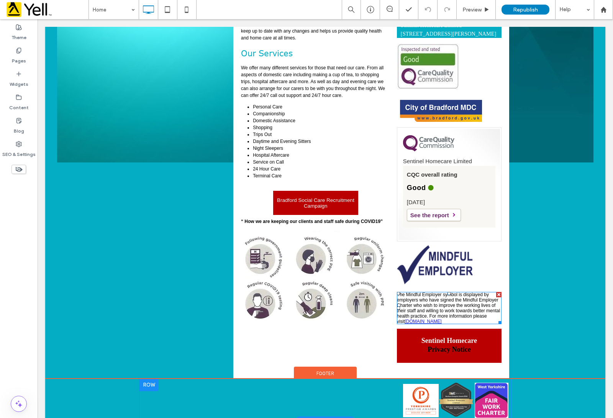
scroll to position [372, 0]
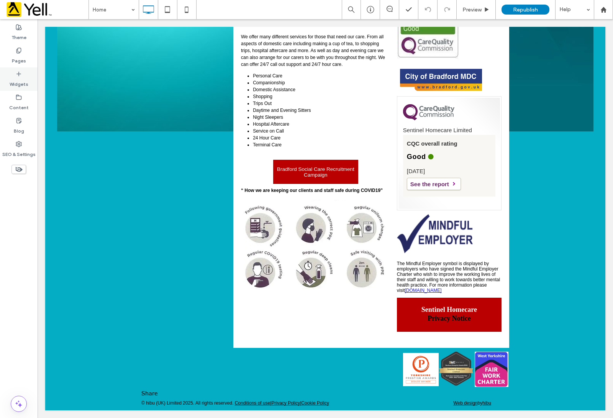
click at [20, 72] on icon at bounding box center [19, 74] width 6 height 6
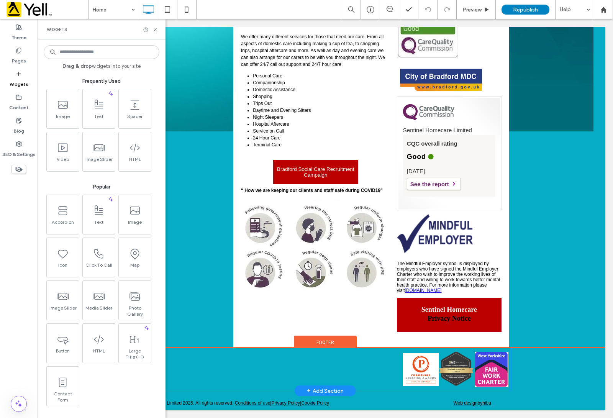
click at [389, 366] on div "Button Button Button Click To Paste" at bounding box center [325, 369] width 368 height 43
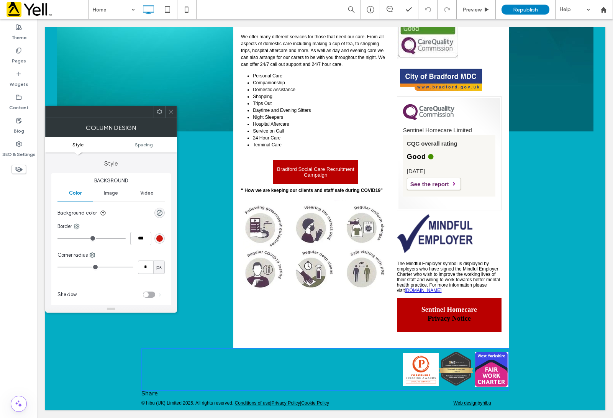
click at [408, 368] on link at bounding box center [420, 369] width 35 height 35
click at [175, 106] on div at bounding box center [111, 112] width 132 height 12
drag, startPoint x: 169, startPoint y: 110, endPoint x: 175, endPoint y: 113, distance: 6.9
click at [170, 110] on icon at bounding box center [171, 112] width 6 height 6
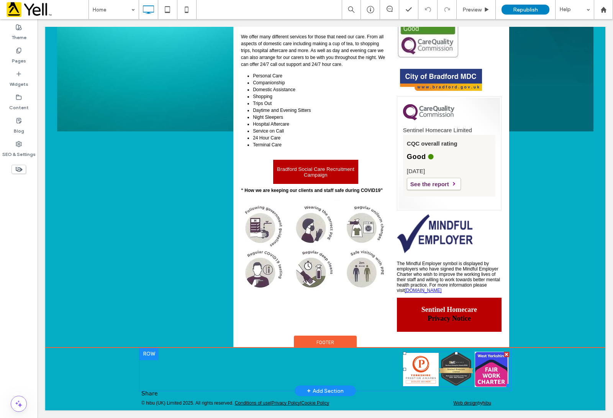
click at [432, 375] on link at bounding box center [420, 369] width 35 height 35
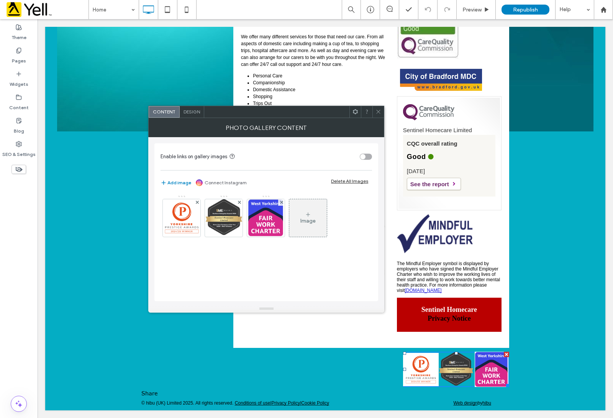
click at [374, 111] on div at bounding box center [377, 111] width 11 height 11
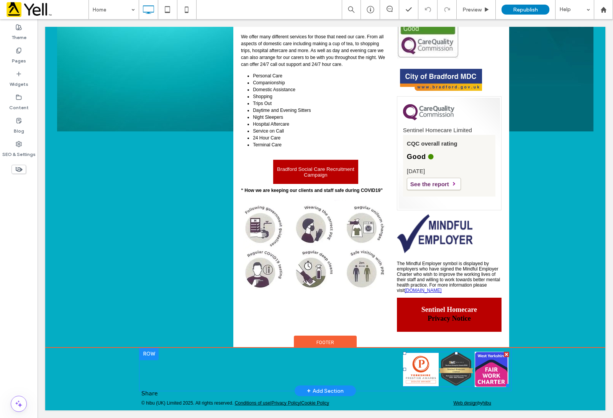
click at [432, 370] on link at bounding box center [420, 369] width 35 height 35
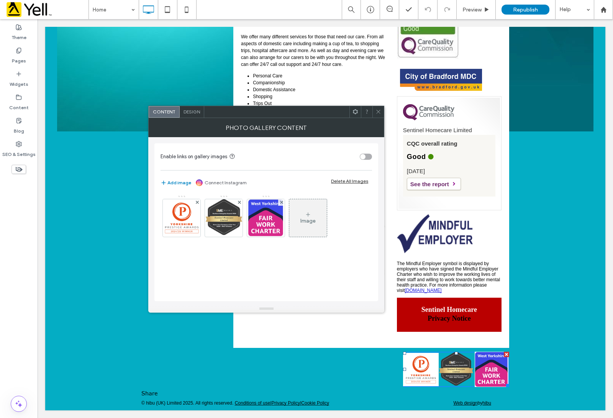
click at [312, 210] on div "Image" at bounding box center [308, 218] width 38 height 36
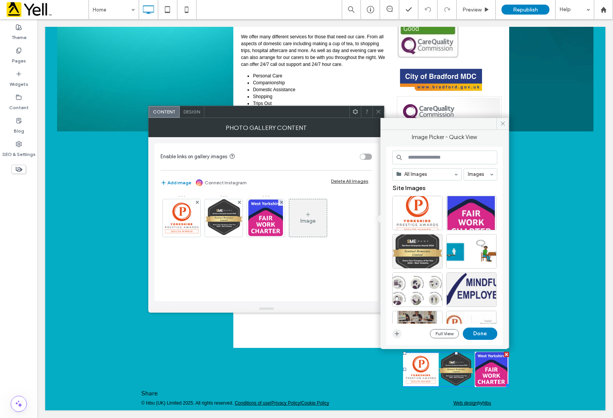
click at [400, 334] on icon "button" at bounding box center [397, 334] width 6 height 6
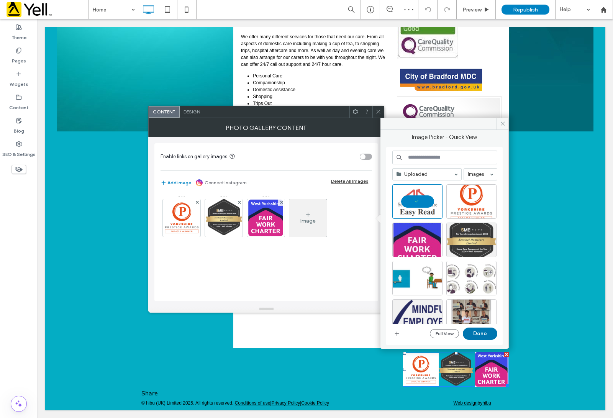
click at [484, 338] on button "Done" at bounding box center [480, 334] width 34 height 12
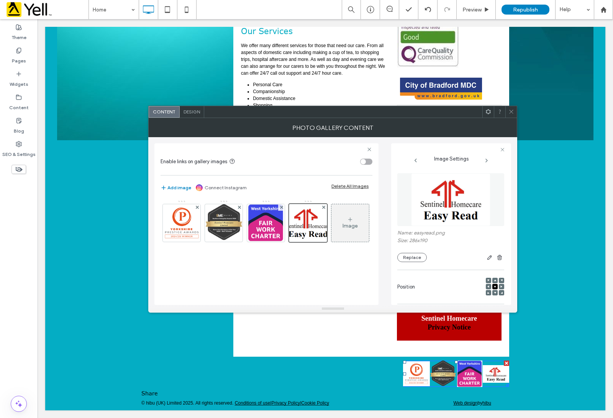
scroll to position [363, 0]
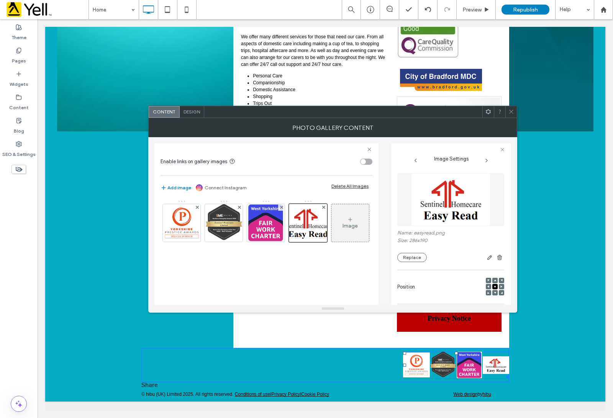
drag, startPoint x: 400, startPoint y: 374, endPoint x: 365, endPoint y: 379, distance: 35.6
click at [403, 379] on div "Button Button Button Button L:595" at bounding box center [456, 365] width 106 height 27
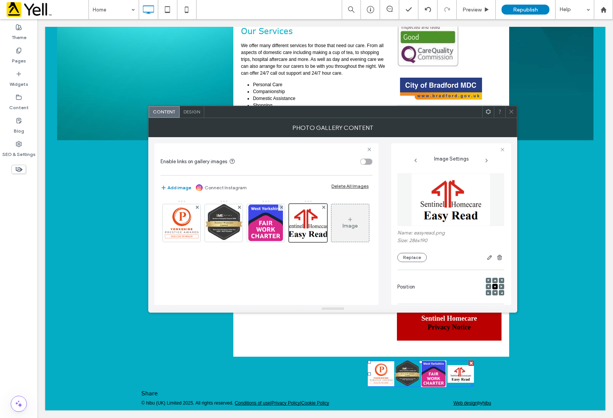
scroll to position [363, 0]
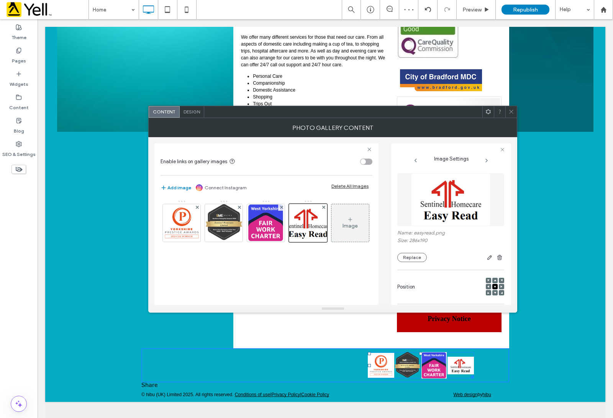
drag, startPoint x: 467, startPoint y: 386, endPoint x: 501, endPoint y: 386, distance: 33.3
click at [474, 379] on div "Button Button Button Button W:363.965 H:90.9766" at bounding box center [421, 365] width 106 height 26
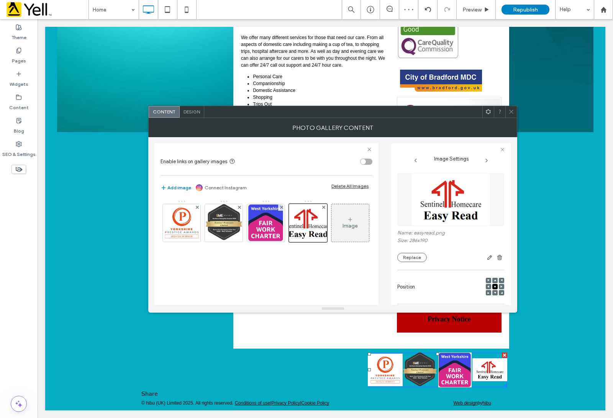
click at [512, 113] on icon at bounding box center [511, 112] width 6 height 6
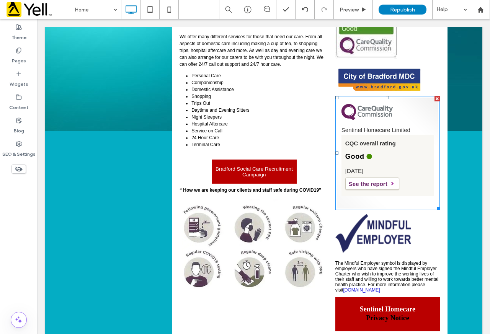
scroll to position [458, 0]
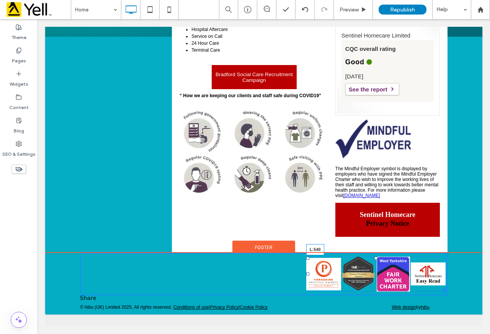
drag, startPoint x: 304, startPoint y: 285, endPoint x: 284, endPoint y: 286, distance: 19.5
click at [307, 276] on div at bounding box center [308, 274] width 3 height 3
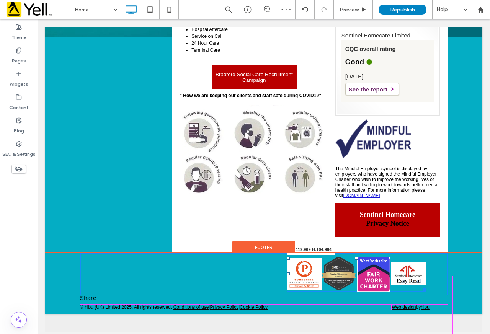
drag, startPoint x: 423, startPoint y: 303, endPoint x: 444, endPoint y: 301, distance: 20.8
click at [426, 292] on div "Button Button Button Button W:419.969 H:104.984" at bounding box center [356, 274] width 139 height 35
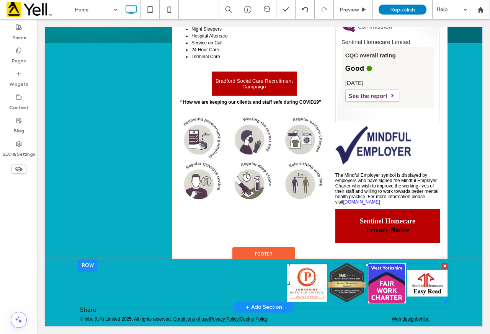
click at [433, 286] on link at bounding box center [428, 284] width 40 height 40
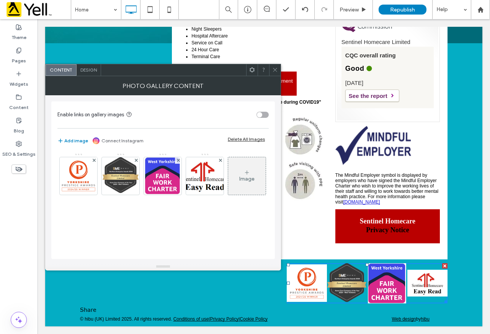
click at [270, 67] on div at bounding box center [274, 69] width 11 height 11
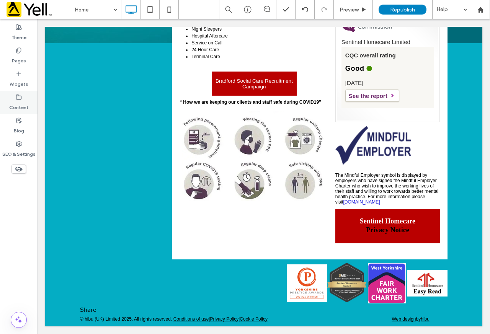
click at [15, 105] on label "Content" at bounding box center [19, 105] width 20 height 11
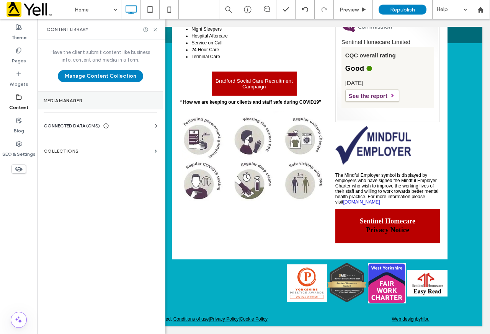
click at [57, 94] on section "Media Manager" at bounding box center [101, 101] width 126 height 18
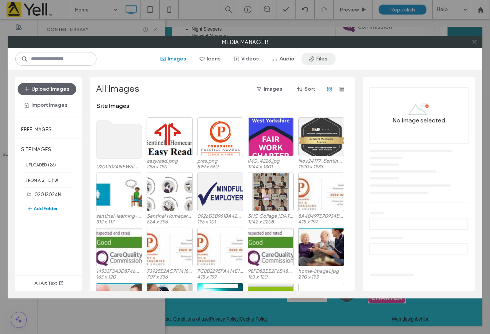
click at [318, 61] on button "Files" at bounding box center [319, 59] width 34 height 12
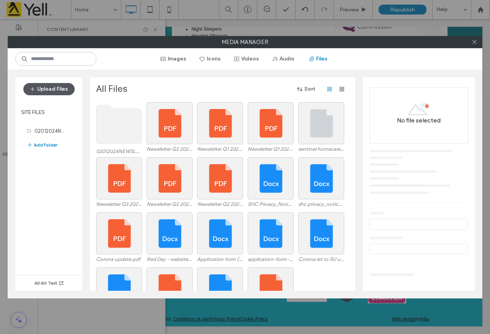
click at [51, 90] on button "Upload Files" at bounding box center [48, 89] width 51 height 12
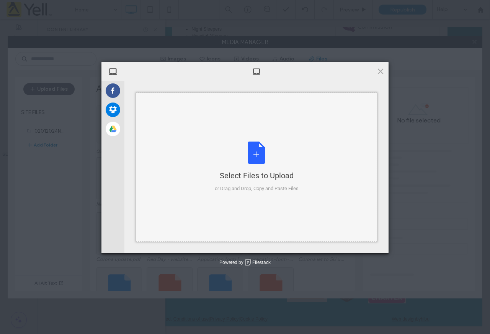
click at [269, 161] on div "Select Files to Upload or Drag and Drop, Copy and Paste Files" at bounding box center [257, 167] width 84 height 51
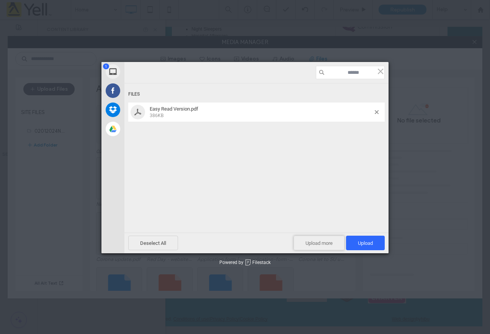
click at [313, 244] on span "Upload more" at bounding box center [319, 243] width 51 height 15
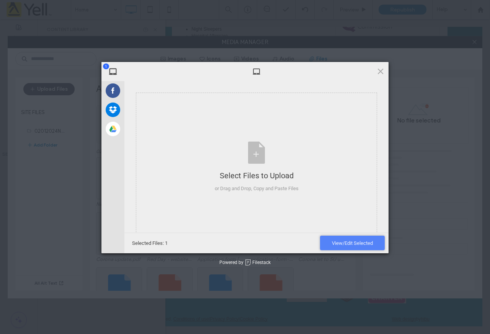
click at [346, 244] on span "View/Edit Selected" at bounding box center [352, 244] width 41 height 6
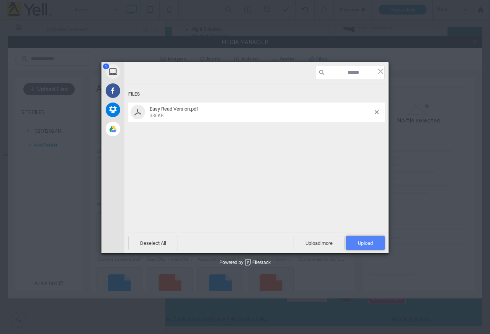
click at [358, 244] on span "Upload 1" at bounding box center [365, 244] width 15 height 6
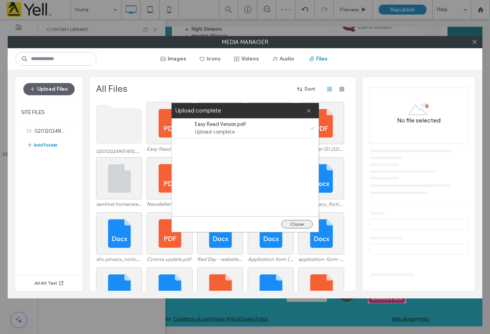
click at [297, 224] on button "Close" at bounding box center [297, 224] width 31 height 8
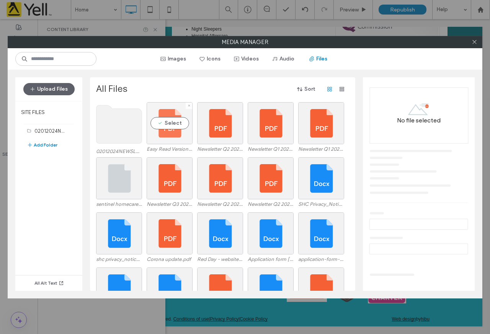
click at [170, 119] on div "Select" at bounding box center [170, 123] width 46 height 42
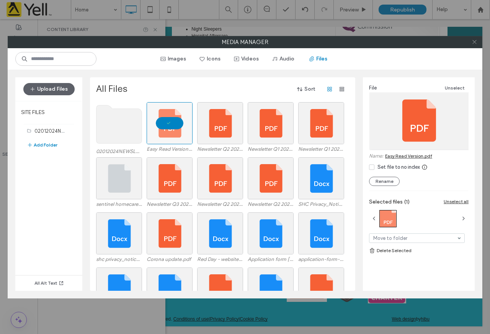
click at [474, 43] on use at bounding box center [475, 42] width 4 height 4
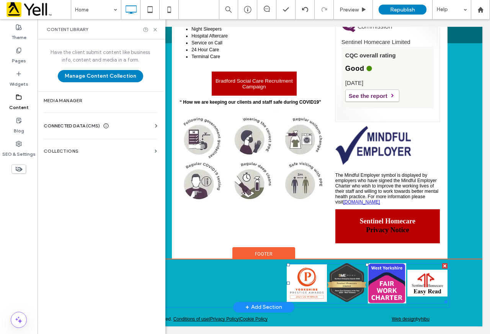
click at [416, 285] on link at bounding box center [428, 284] width 40 height 40
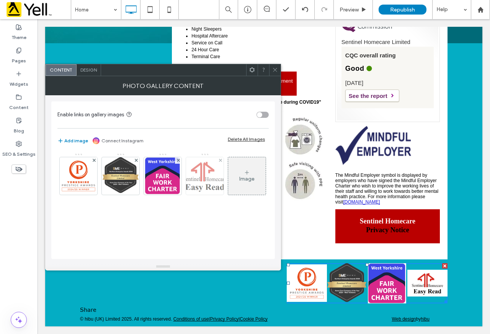
click at [215, 179] on img at bounding box center [205, 176] width 57 height 38
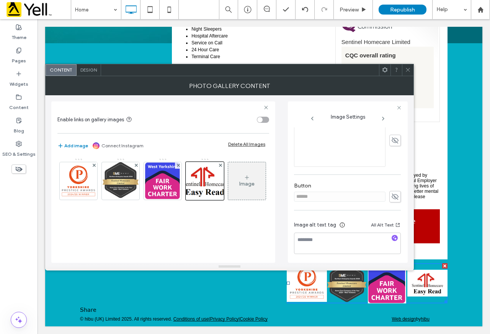
scroll to position [193, 0]
click at [264, 121] on div "toggle" at bounding box center [263, 120] width 12 height 6
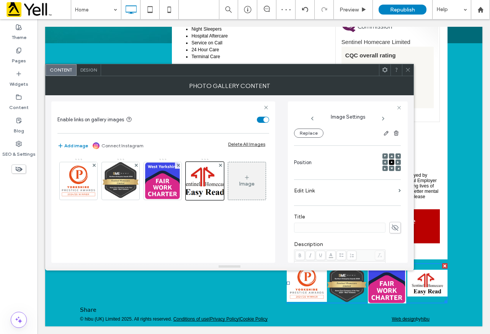
scroll to position [104, 0]
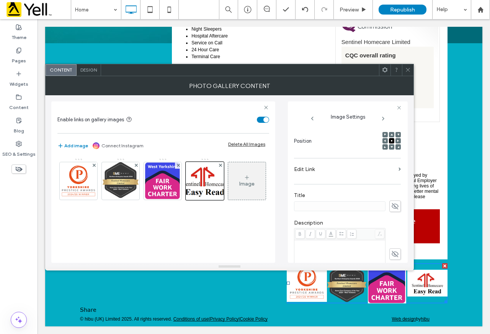
click at [393, 169] on section "Edit Link" at bounding box center [347, 171] width 107 height 18
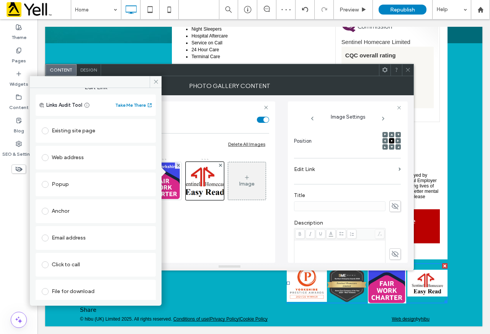
scroll to position [12, 0]
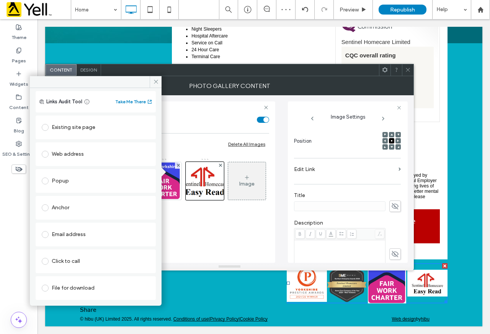
click at [81, 289] on div "File for download" at bounding box center [96, 288] width 108 height 12
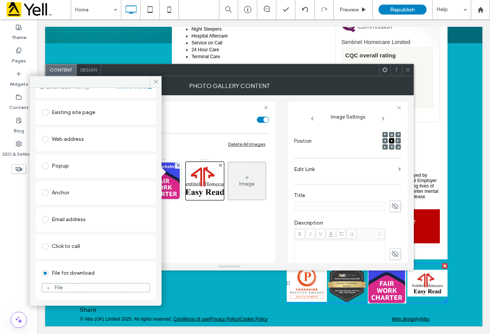
click at [66, 288] on div "File" at bounding box center [95, 288] width 107 height 7
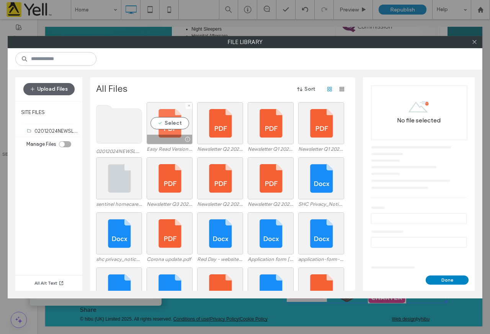
click at [174, 121] on div "Select" at bounding box center [170, 123] width 46 height 42
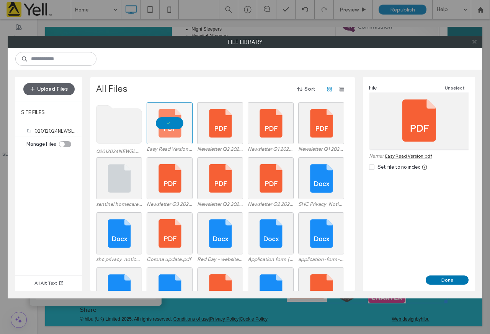
drag, startPoint x: 451, startPoint y: 277, endPoint x: 410, endPoint y: 258, distance: 44.9
click at [451, 277] on button "Done" at bounding box center [447, 280] width 43 height 9
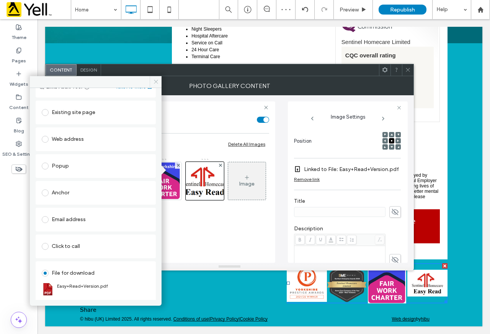
click at [157, 85] on span at bounding box center [156, 81] width 12 height 11
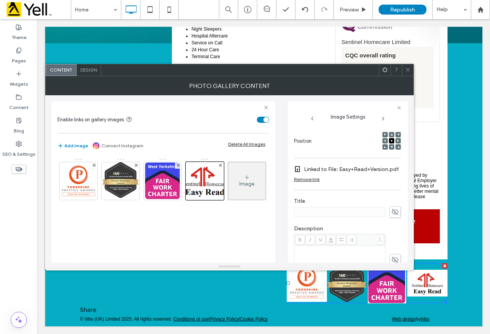
click at [410, 70] on icon at bounding box center [408, 70] width 6 height 6
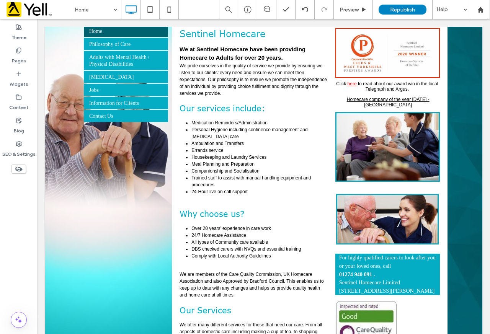
scroll to position [0, 0]
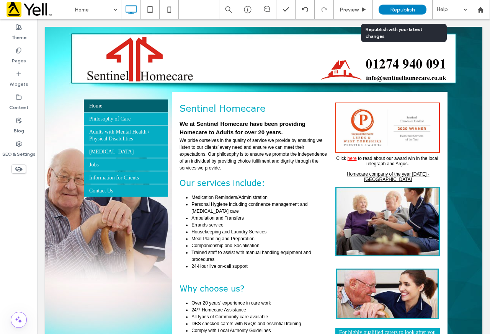
click at [410, 13] on span "Republish" at bounding box center [402, 10] width 25 height 7
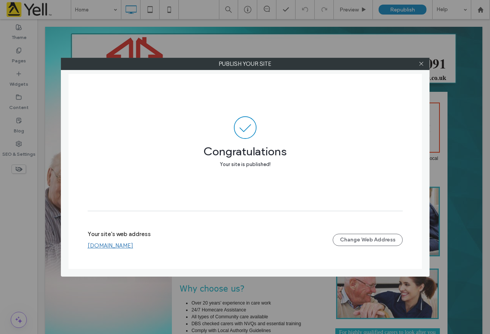
click at [133, 248] on link "www.sentinel-homecare.co.uk" at bounding box center [111, 246] width 46 height 7
